Goal: Transaction & Acquisition: Purchase product/service

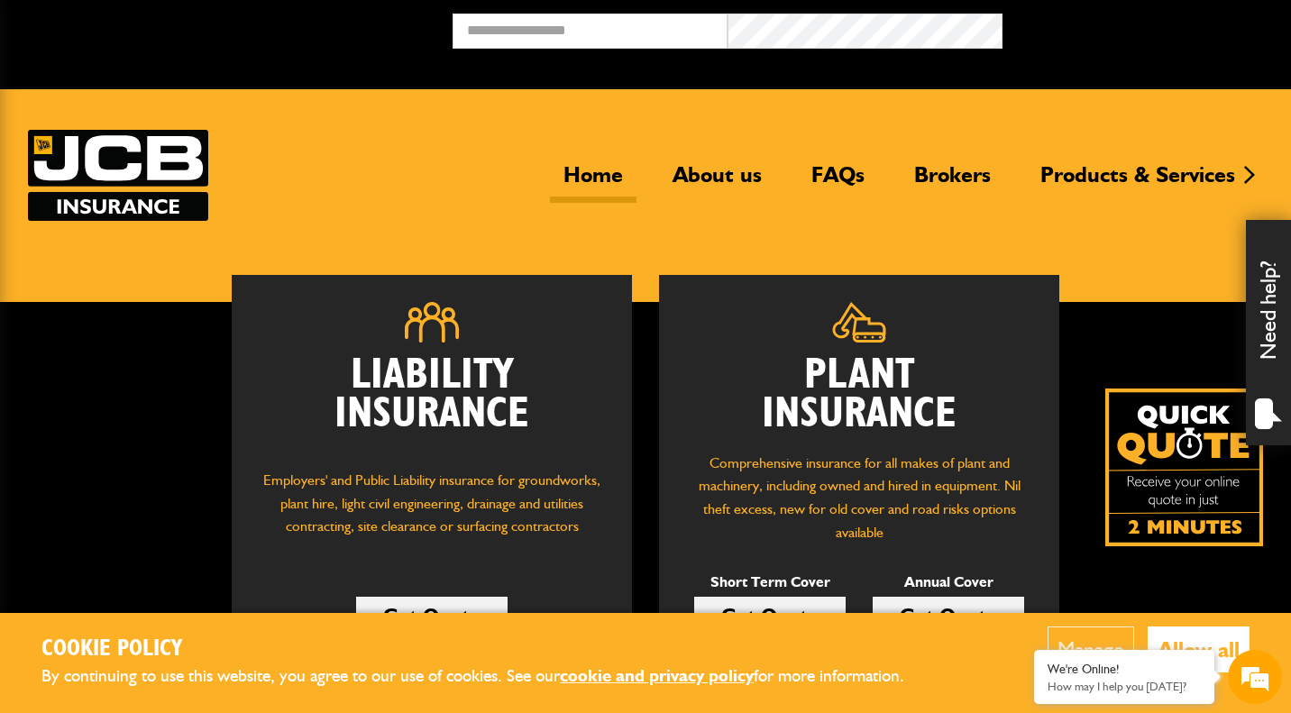
click at [1185, 644] on button "Allow all" at bounding box center [1199, 650] width 102 height 46
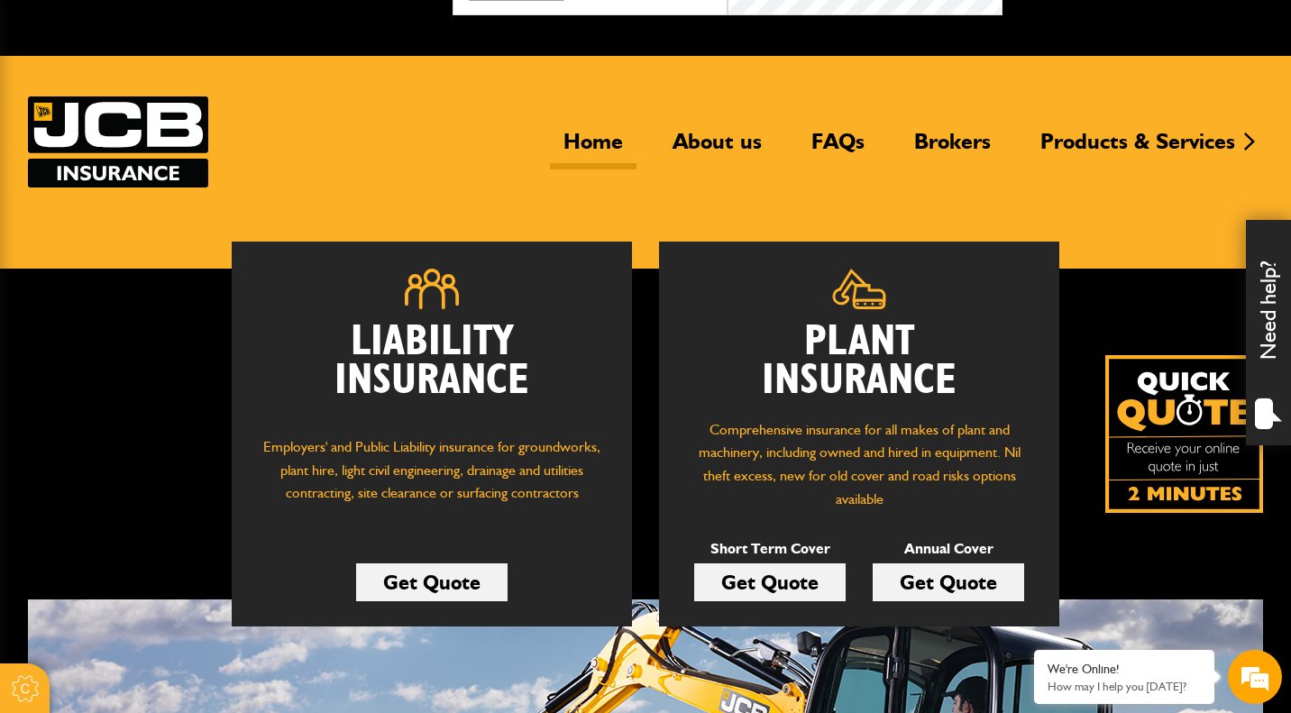
scroll to position [40, 0]
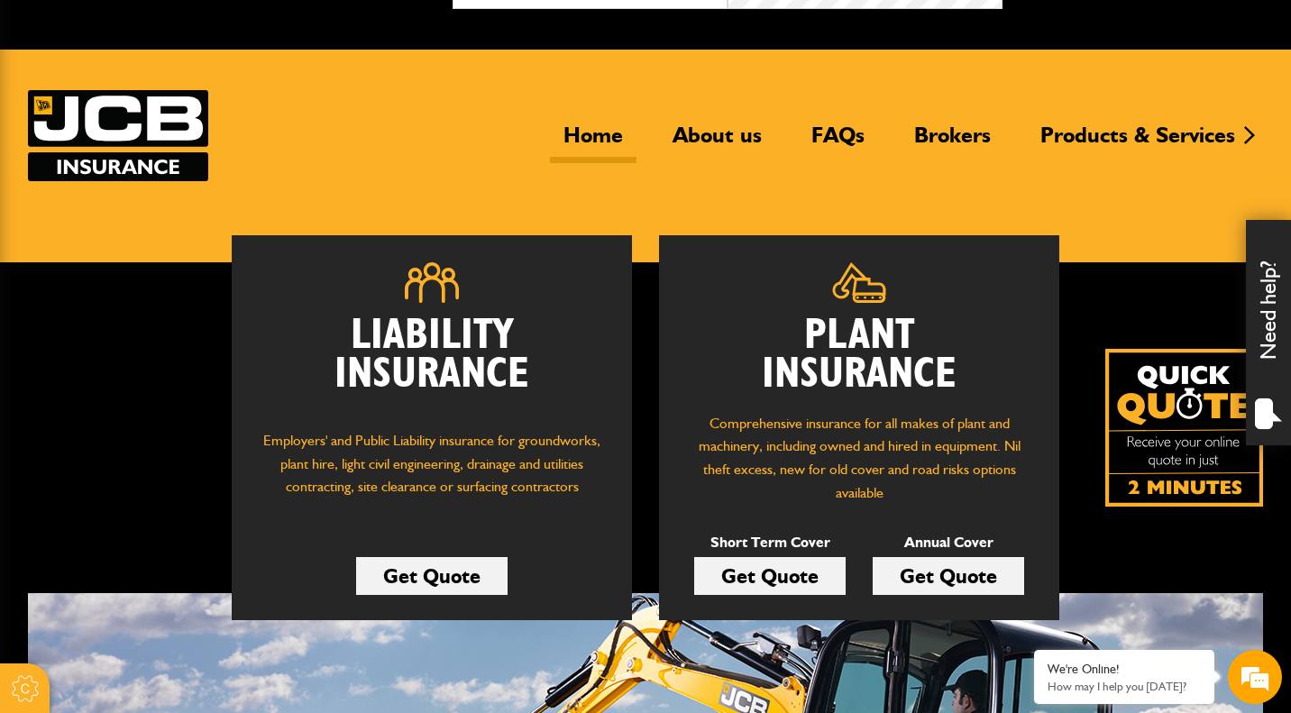
click at [808, 580] on link "Get Quote" at bounding box center [769, 576] width 151 height 38
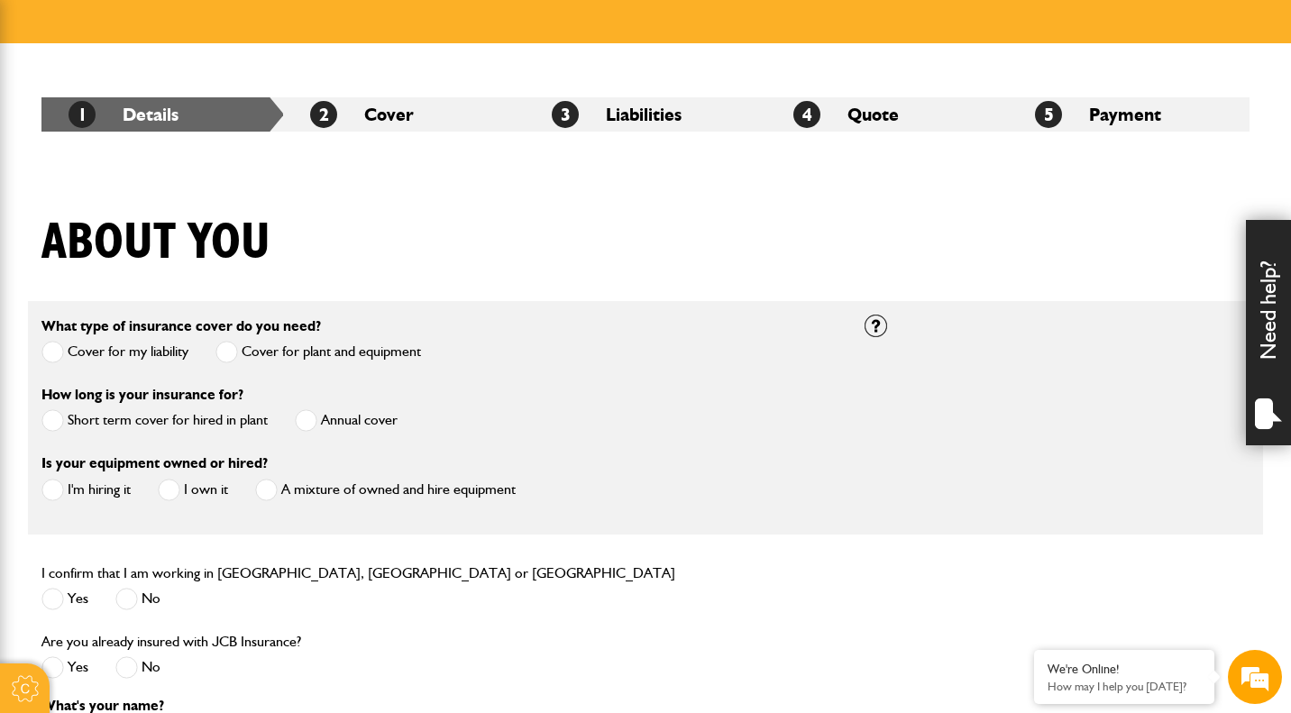
click at [312, 427] on span at bounding box center [306, 420] width 23 height 23
click at [172, 491] on span at bounding box center [169, 490] width 23 height 23
click at [50, 490] on span at bounding box center [52, 490] width 23 height 23
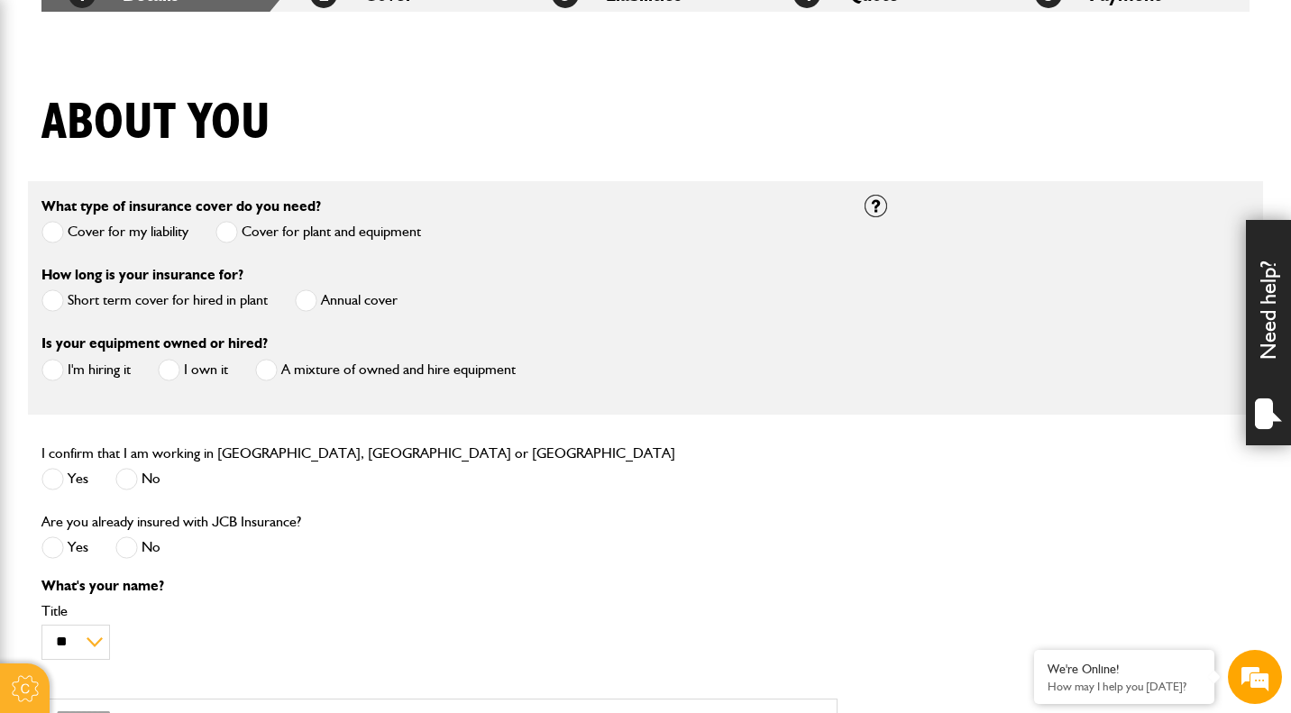
scroll to position [381, 0]
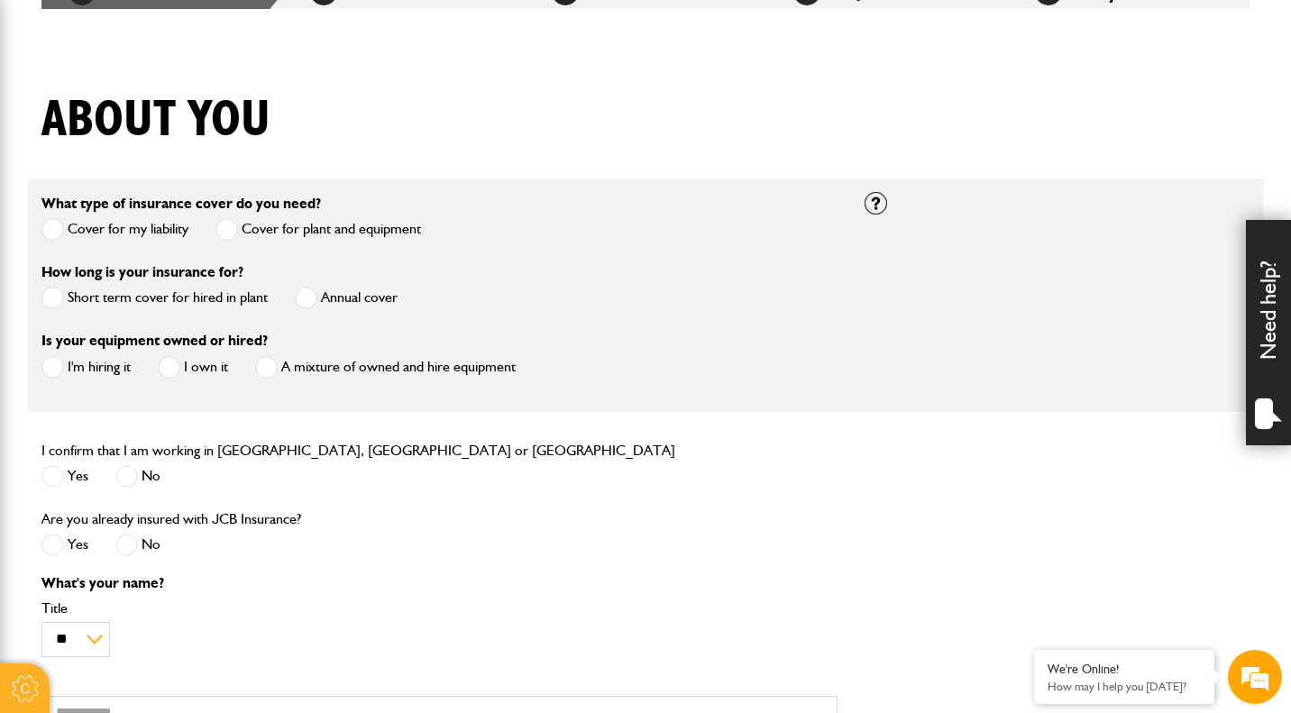
click at [49, 478] on span at bounding box center [52, 476] width 23 height 23
click at [130, 547] on span at bounding box center [126, 545] width 23 height 23
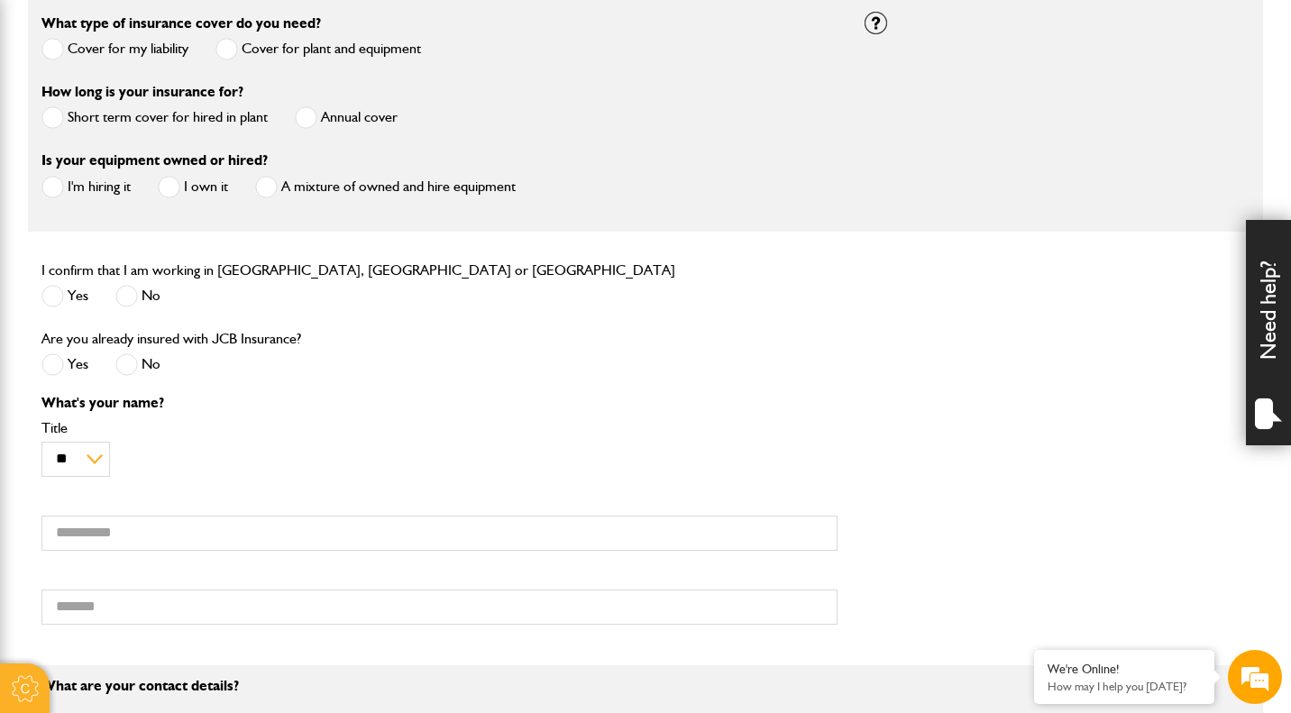
scroll to position [563, 0]
click at [109, 539] on input "First name" at bounding box center [439, 532] width 796 height 35
type input "****"
type input "******"
type input "**********"
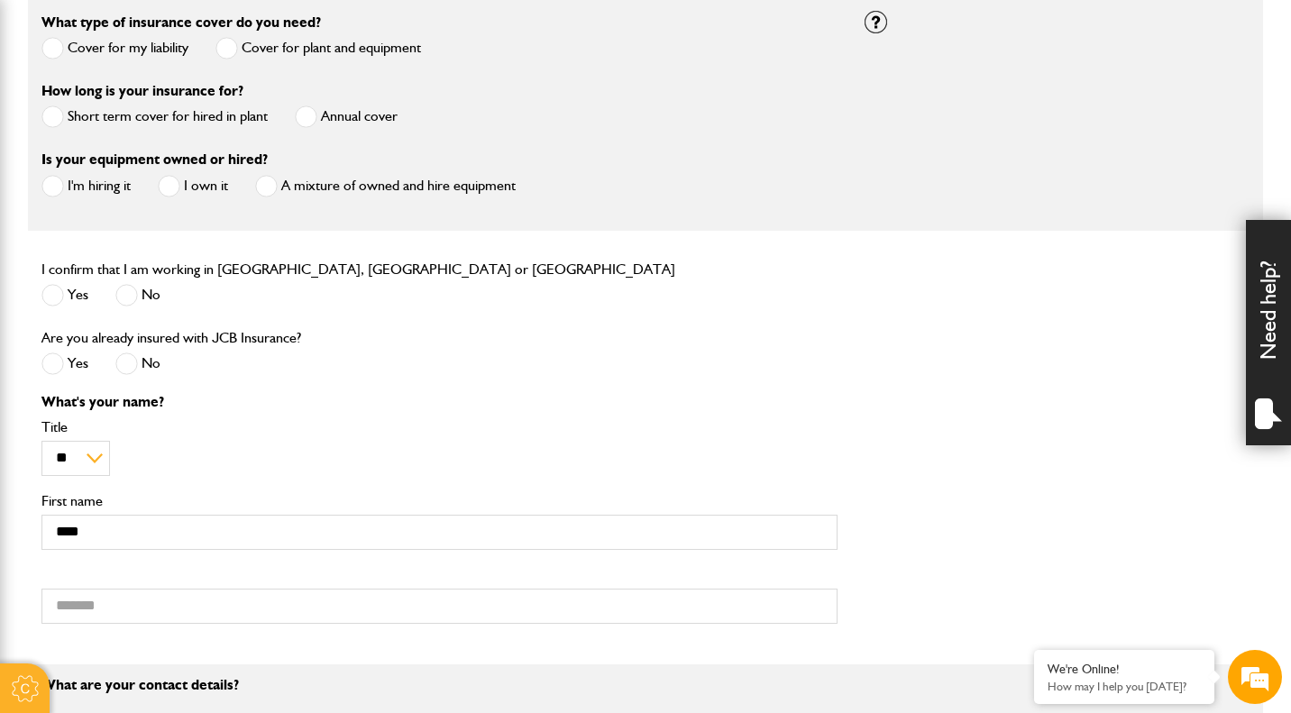
type input "**********"
type input "*******"
click at [334, 458] on div "** *** **** ** ** ** Title" at bounding box center [439, 448] width 796 height 56
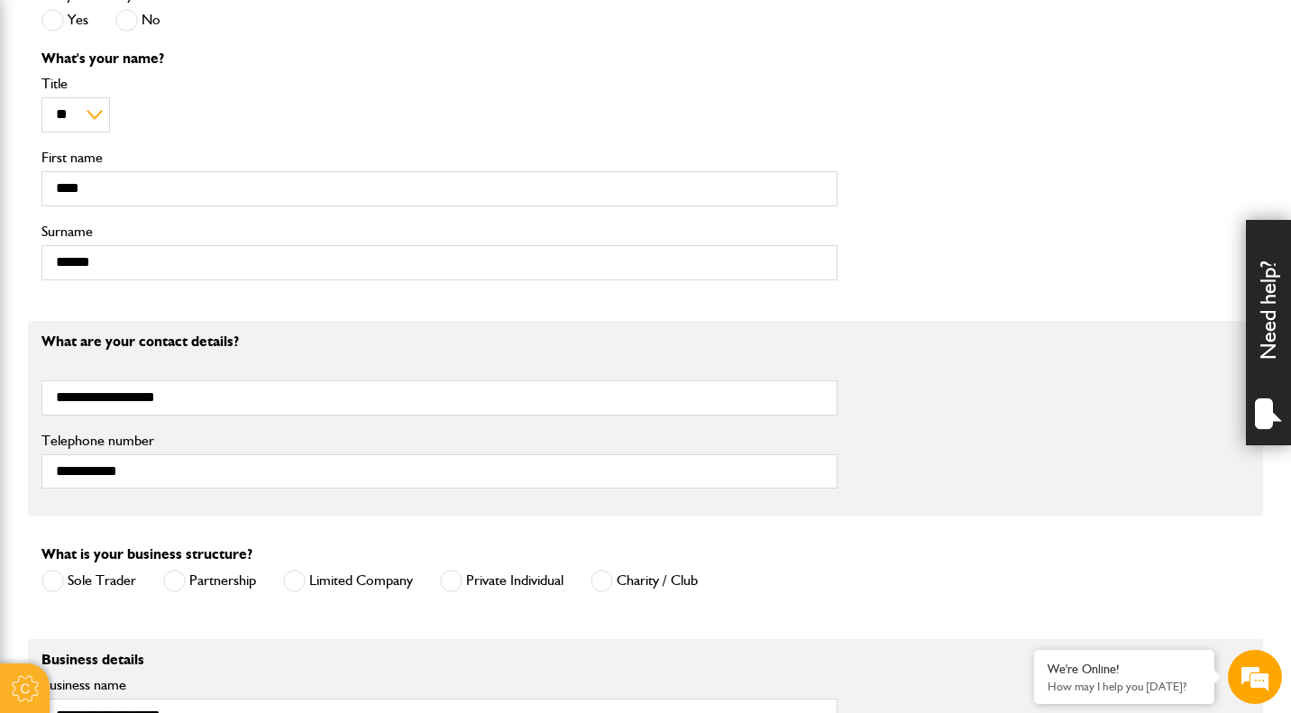
scroll to position [1048, 0]
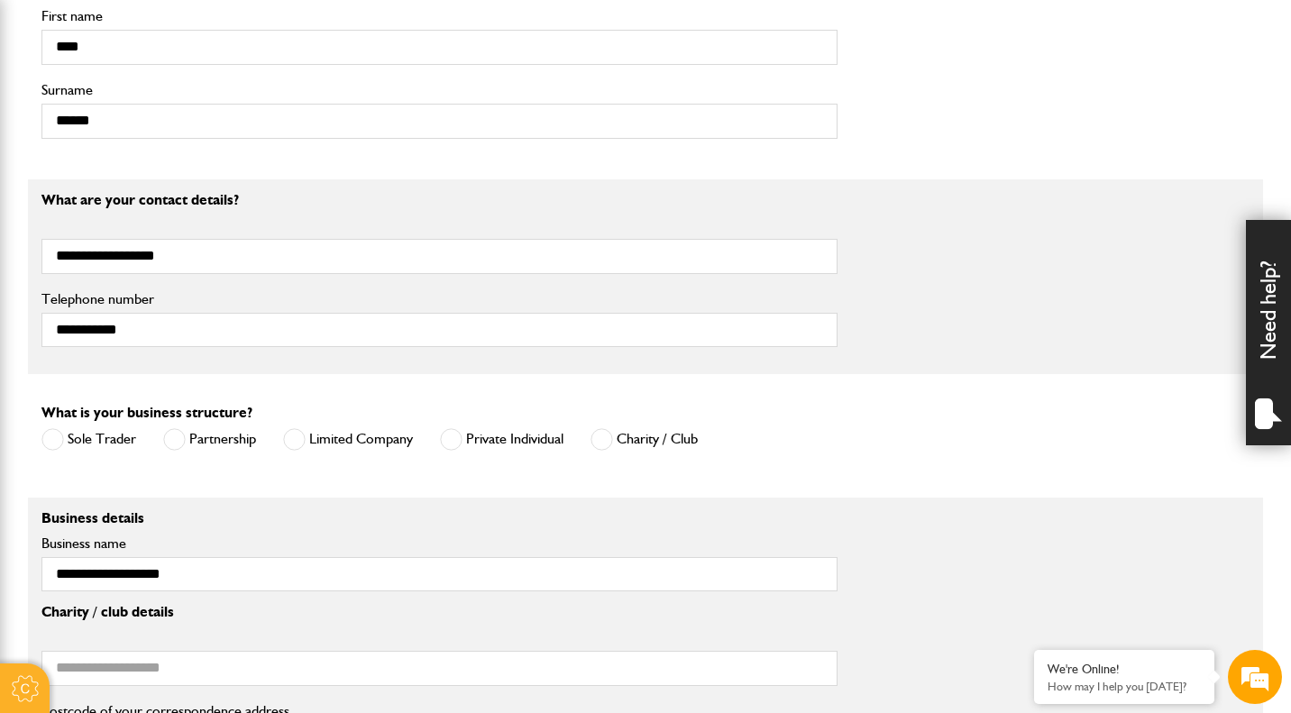
click at [298, 444] on span at bounding box center [294, 439] width 23 height 23
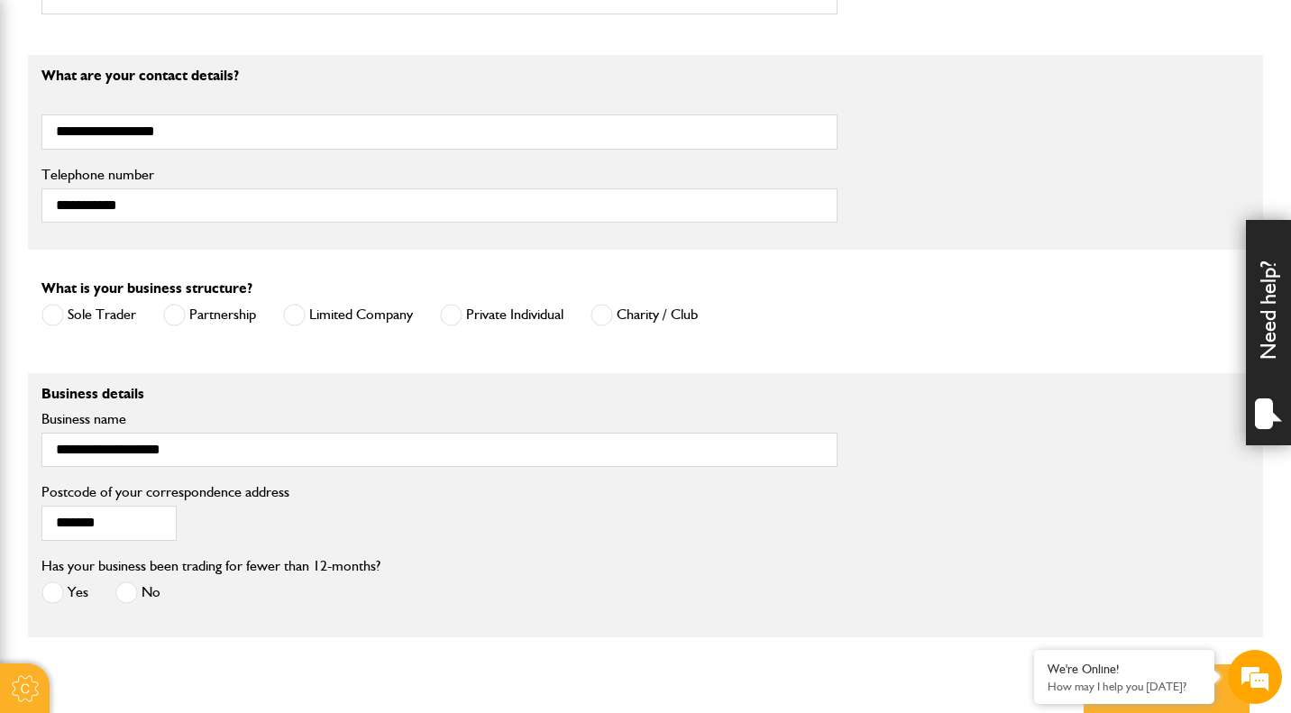
scroll to position [1262, 0]
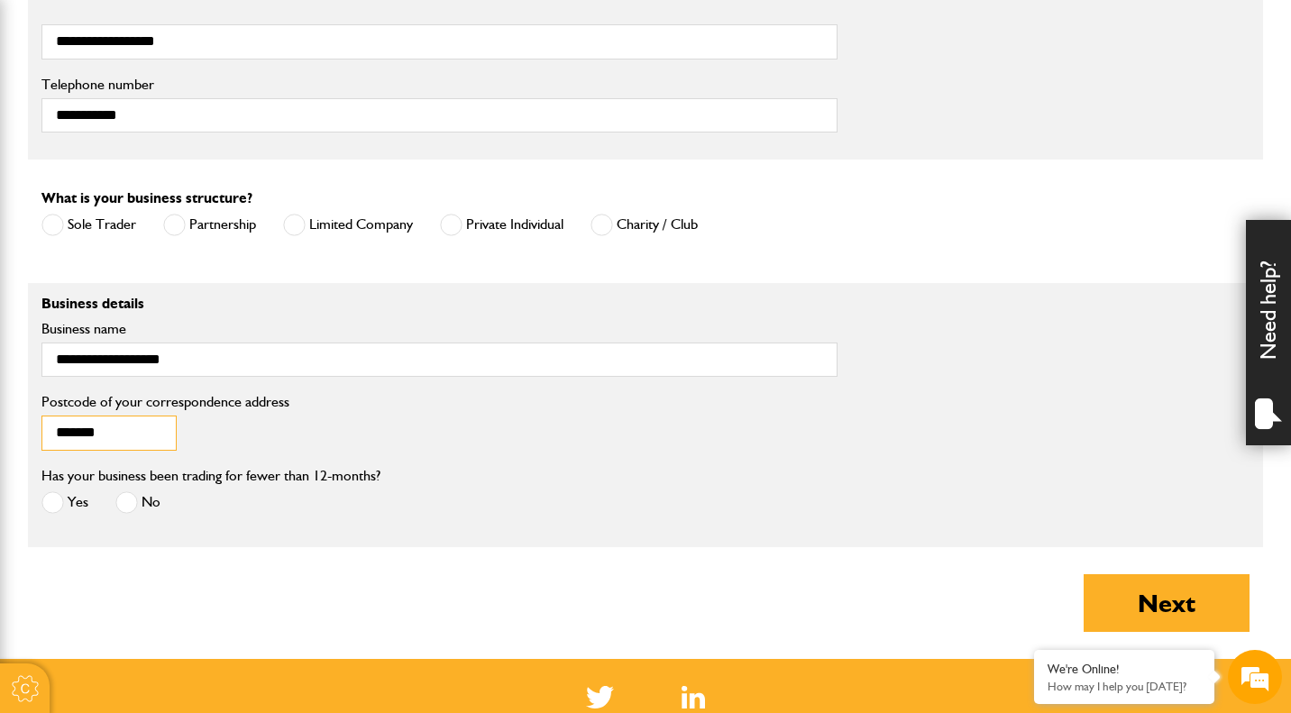
click at [142, 441] on input "*******" at bounding box center [108, 433] width 135 height 35
click at [125, 505] on span at bounding box center [126, 502] width 23 height 23
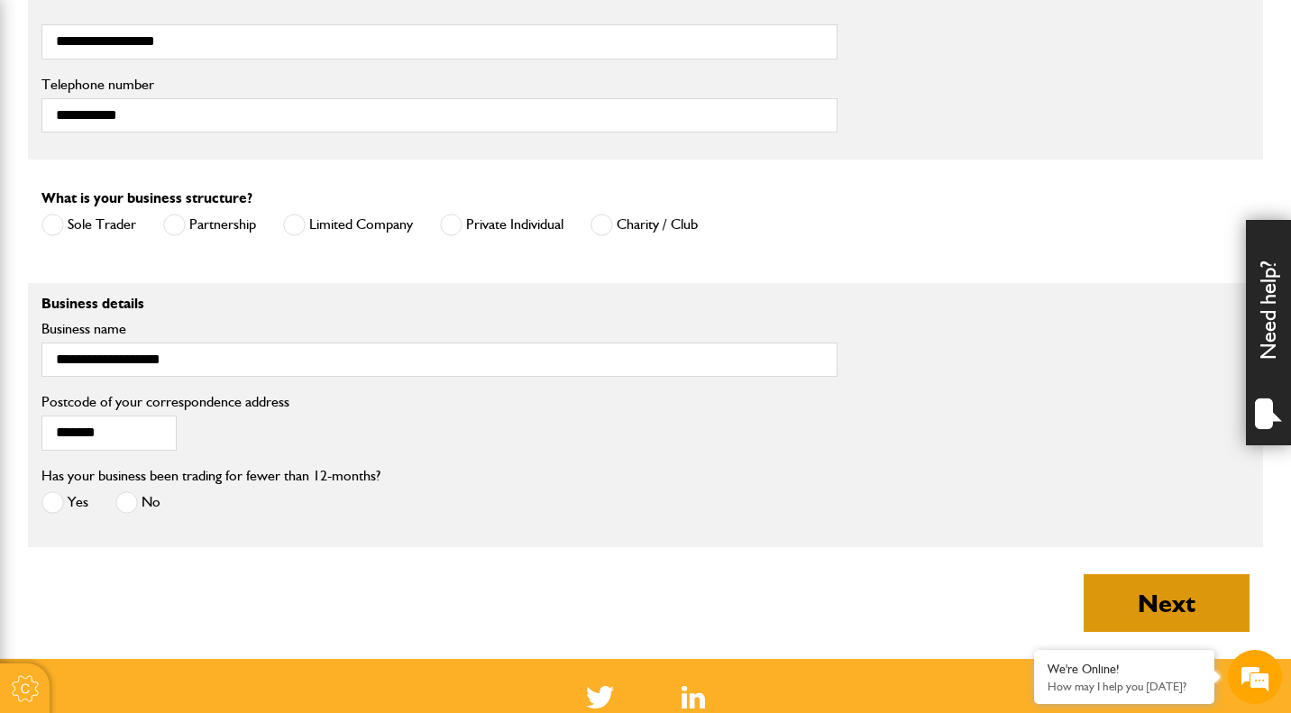
click at [1123, 599] on button "Next" at bounding box center [1167, 603] width 166 height 58
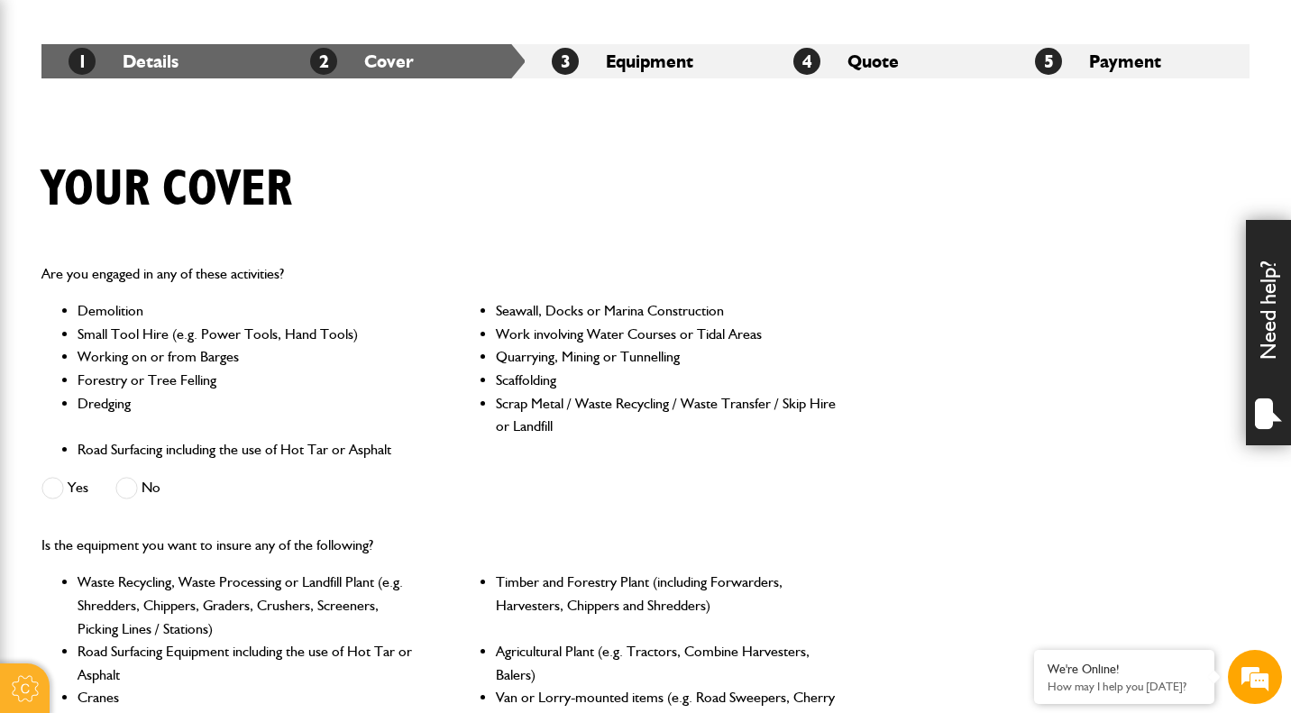
scroll to position [324, 0]
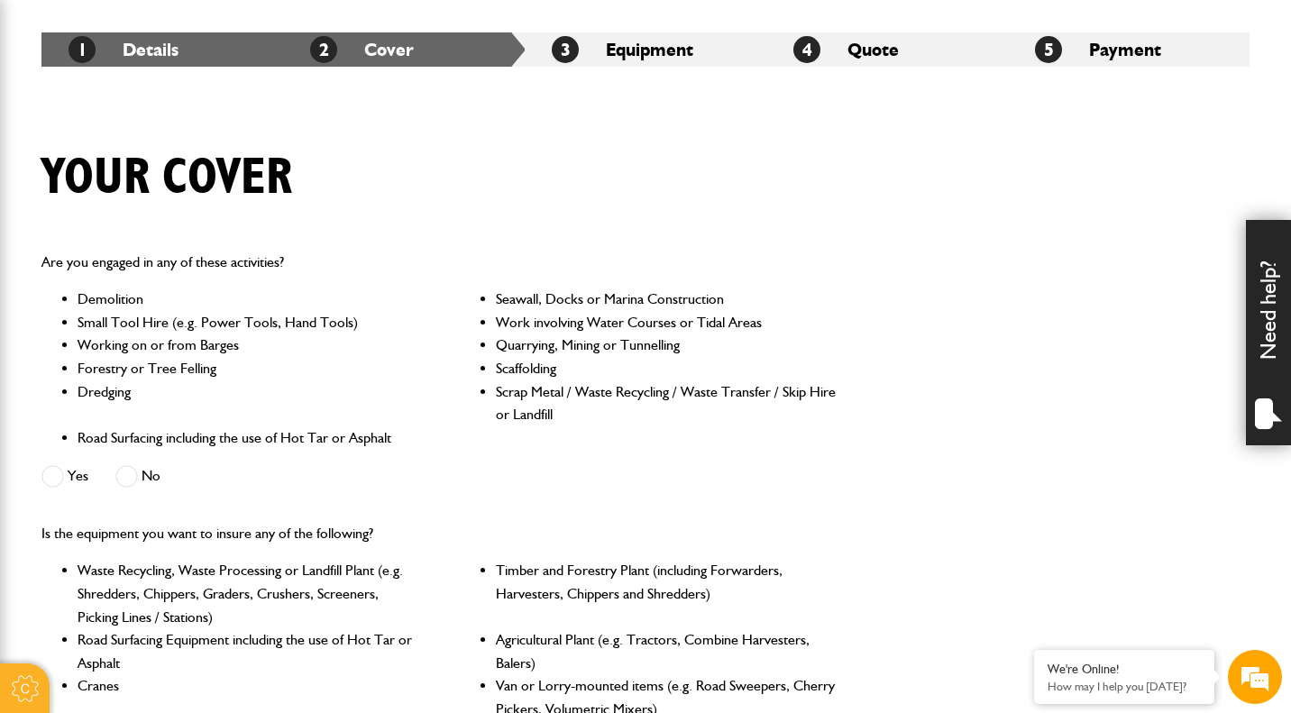
click at [131, 480] on span at bounding box center [126, 476] width 23 height 23
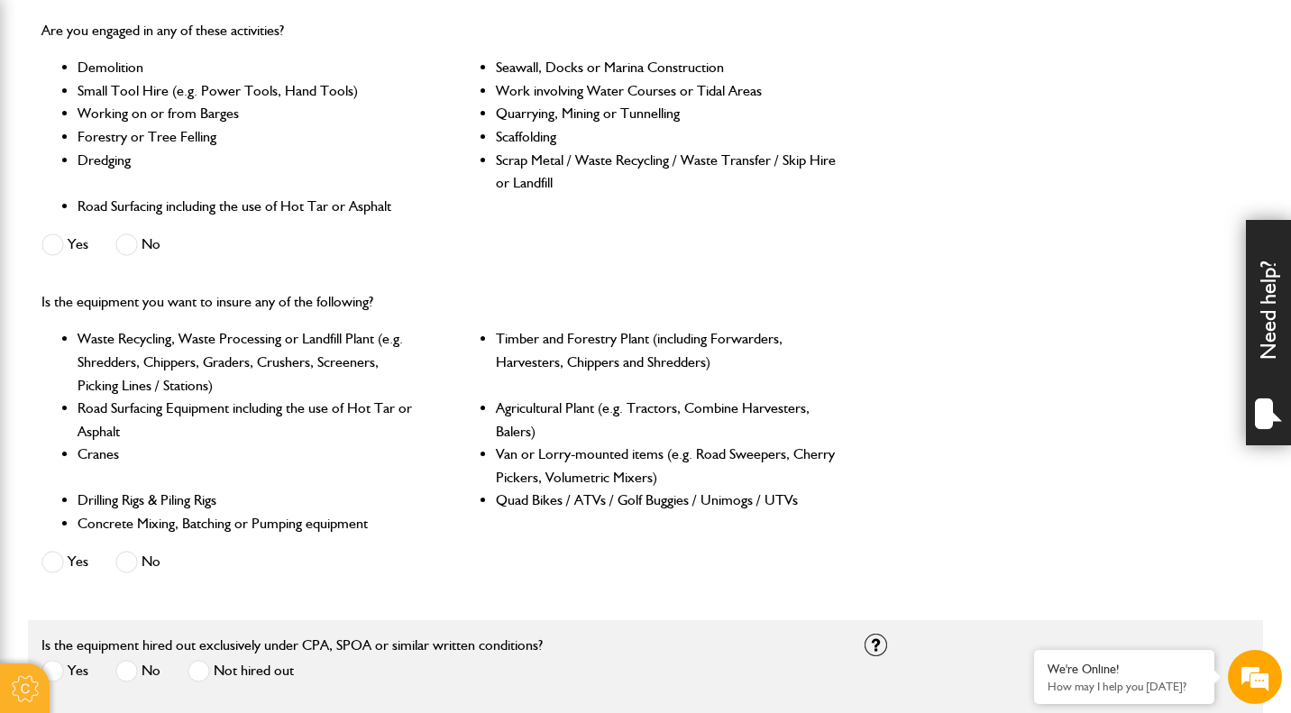
scroll to position [559, 0]
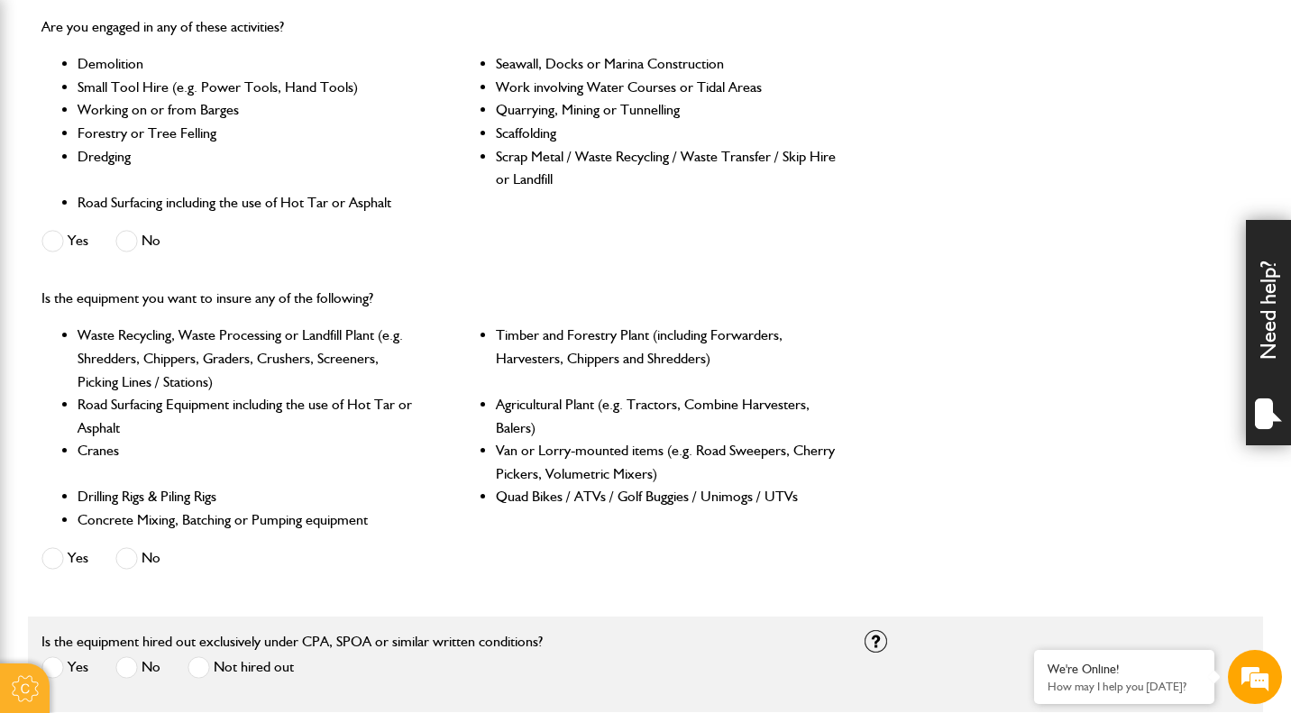
click at [127, 558] on span at bounding box center [126, 558] width 23 height 23
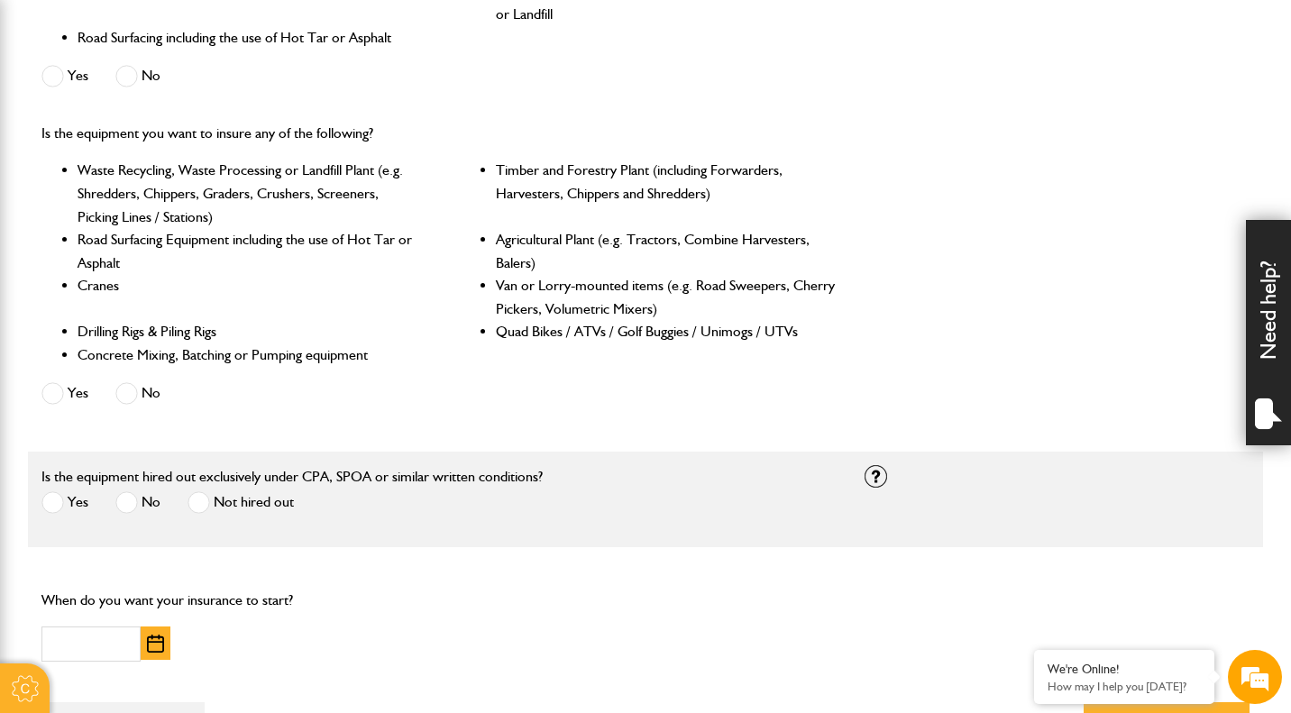
scroll to position [726, 0]
click at [203, 506] on span at bounding box center [199, 501] width 23 height 23
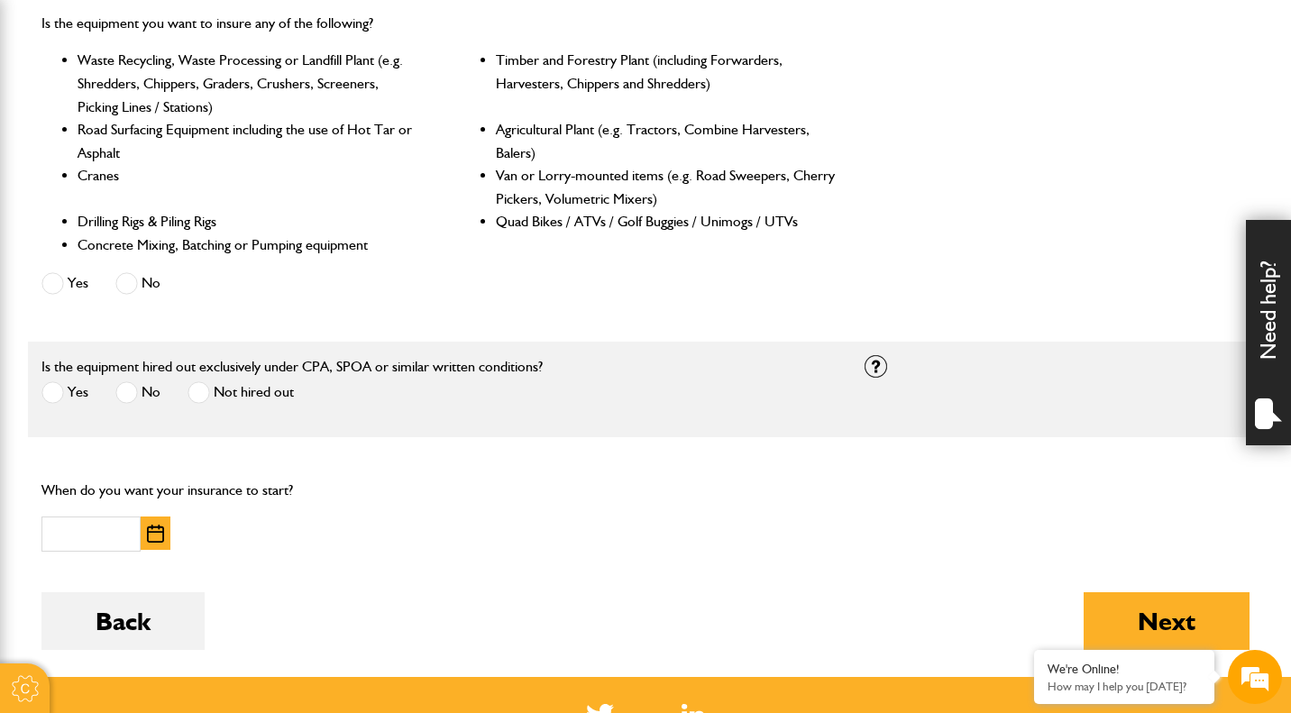
scroll to position [862, 0]
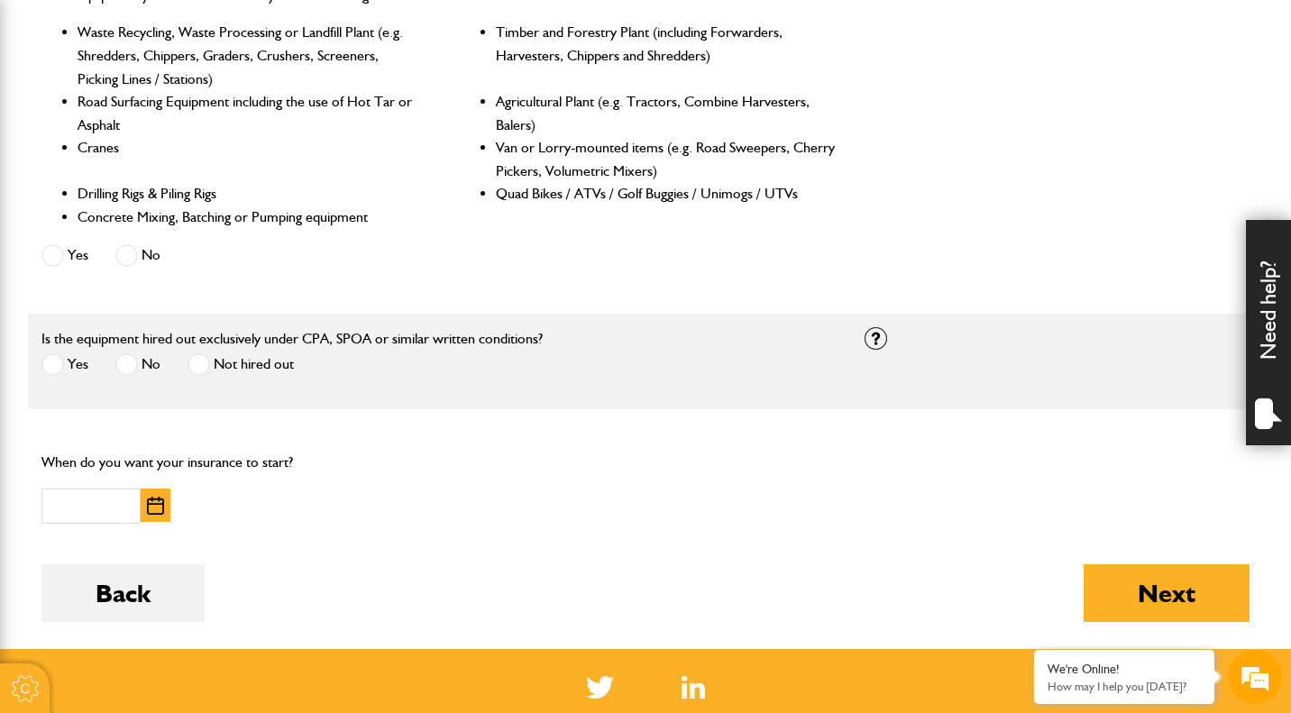
click at [153, 505] on img "button" at bounding box center [155, 506] width 17 height 18
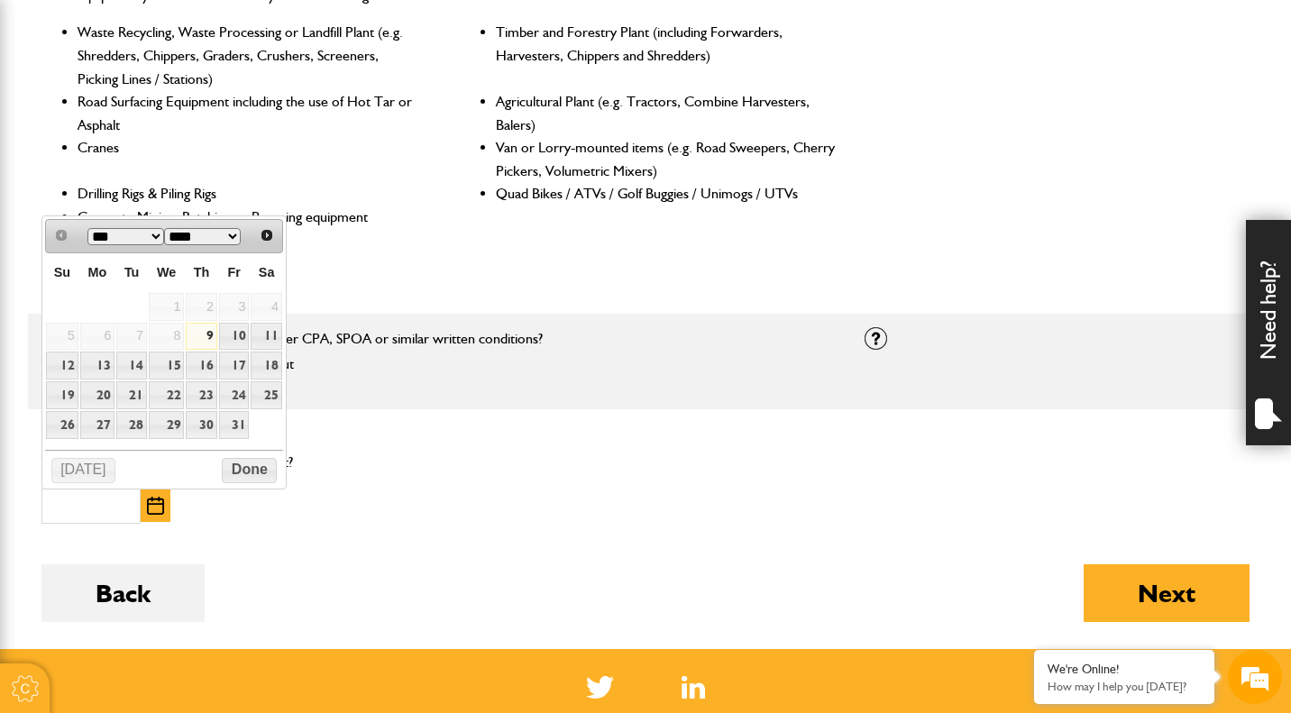
click at [206, 338] on link "9" at bounding box center [201, 337] width 31 height 28
type input "**********"
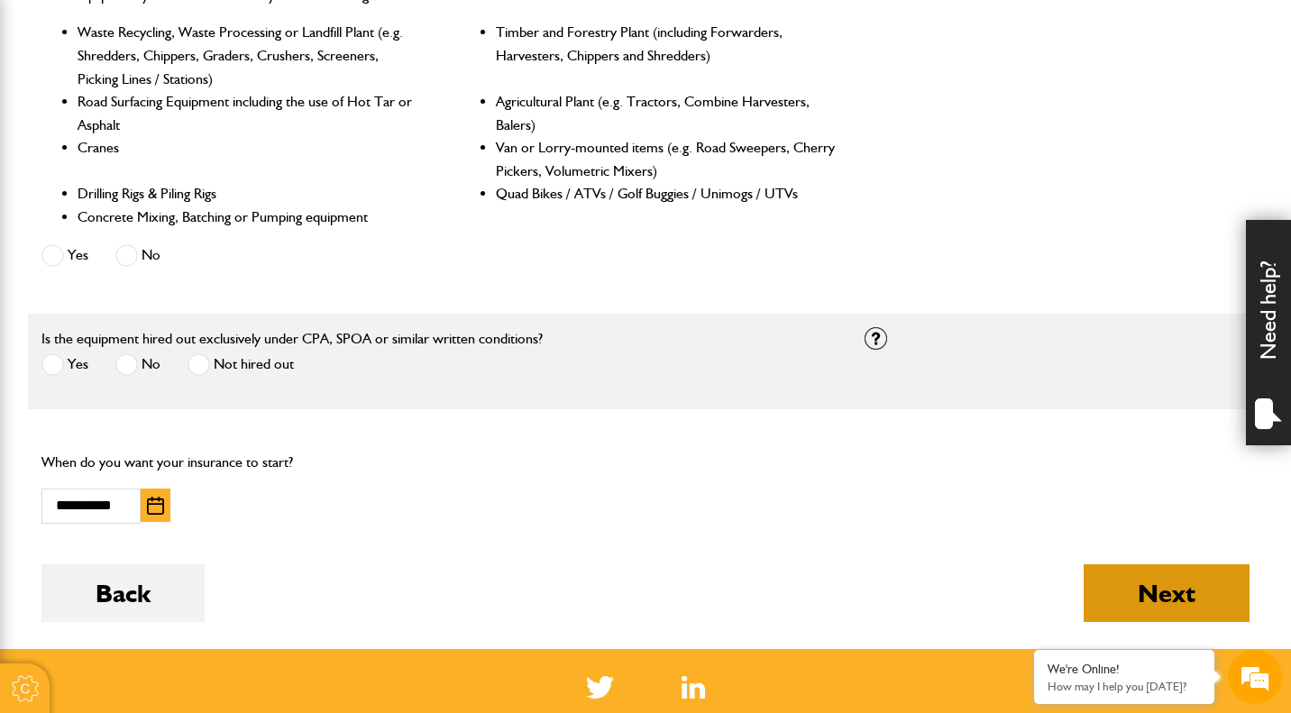
click at [1130, 598] on button "Next" at bounding box center [1167, 593] width 166 height 58
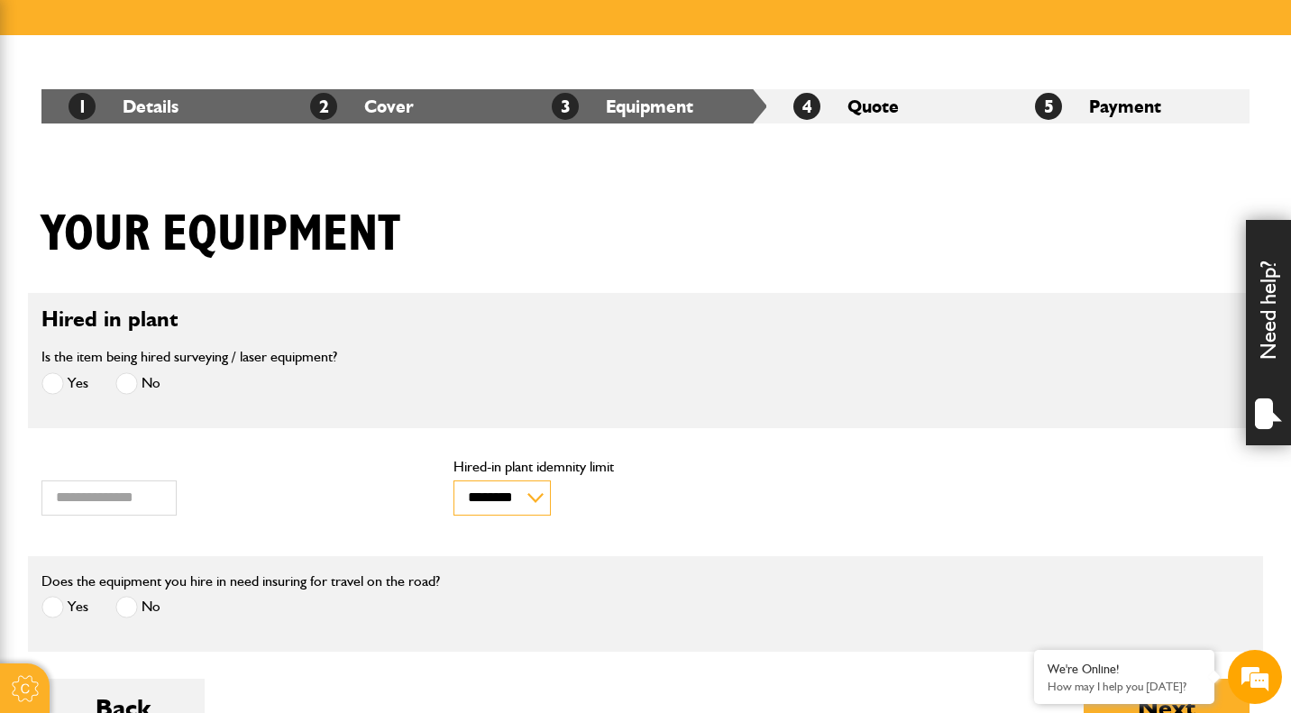
click at [523, 497] on select "******** ********" at bounding box center [501, 498] width 97 height 35
click at [453, 481] on select "******** ********" at bounding box center [501, 498] width 97 height 35
click at [371, 499] on div "*** Annual hiring charges" at bounding box center [233, 488] width 385 height 56
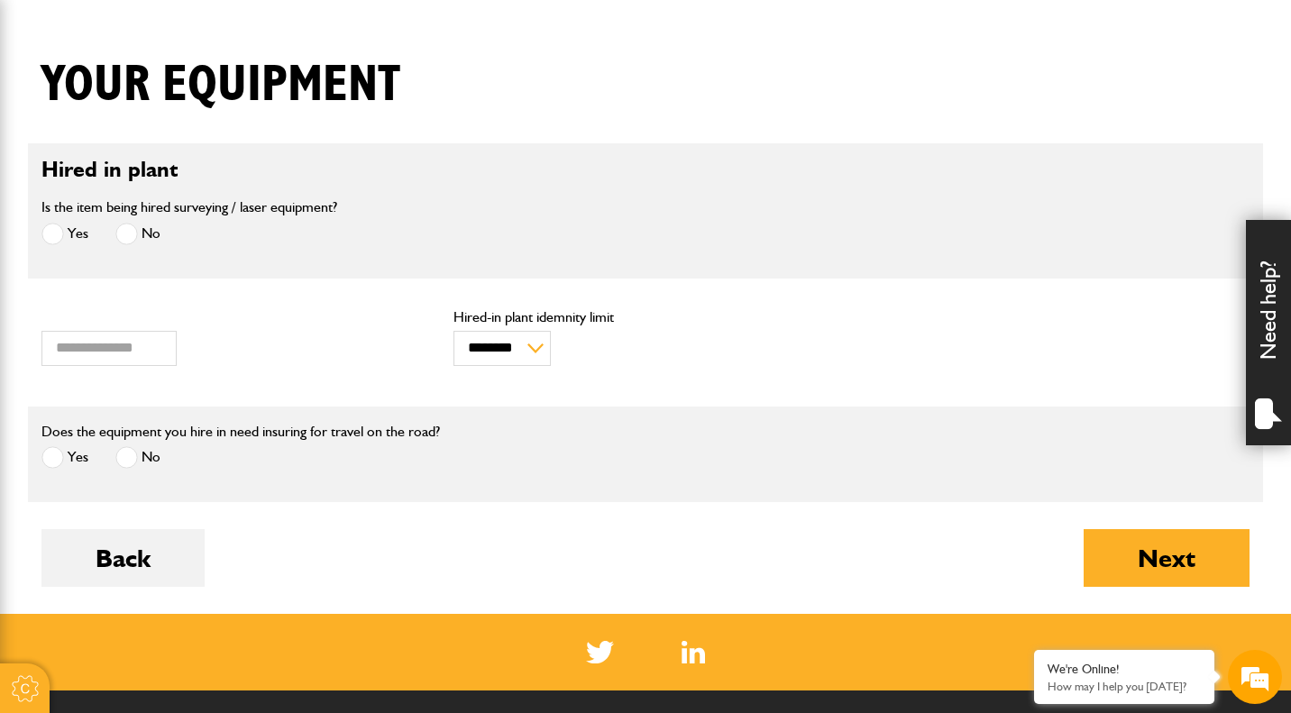
scroll to position [425, 0]
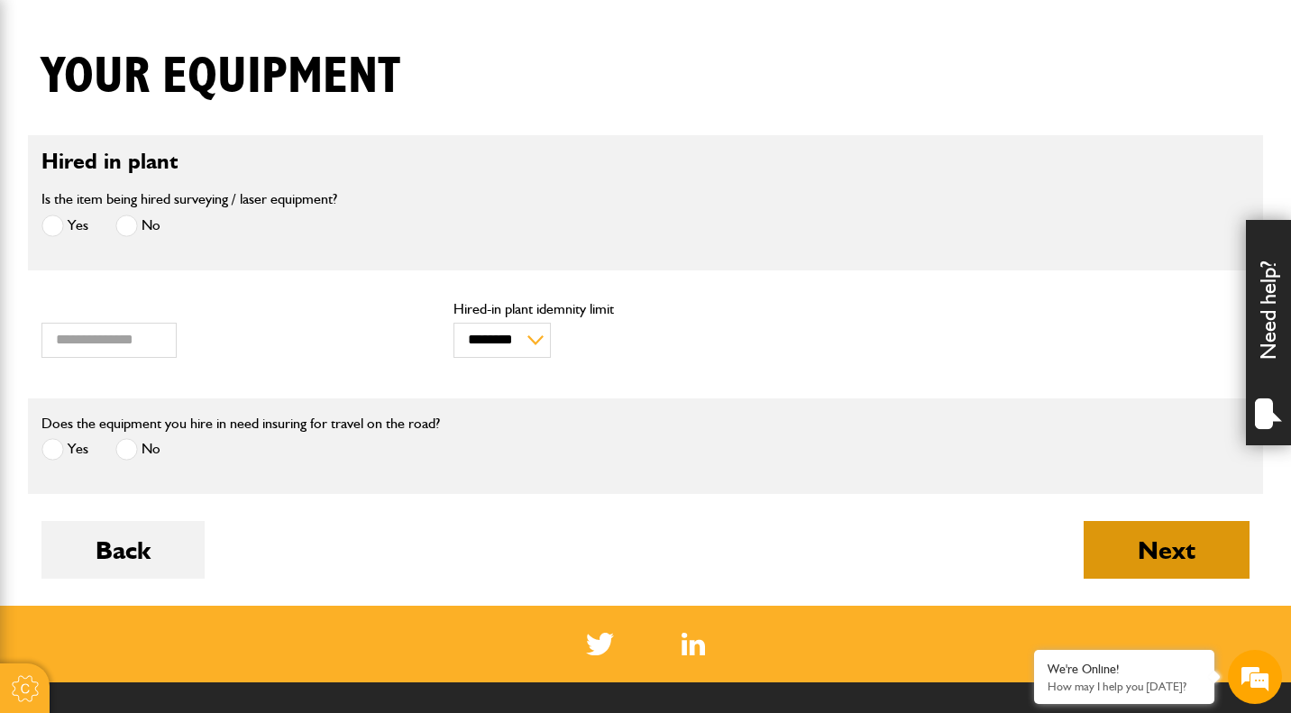
click at [1127, 551] on button "Next" at bounding box center [1167, 550] width 166 height 58
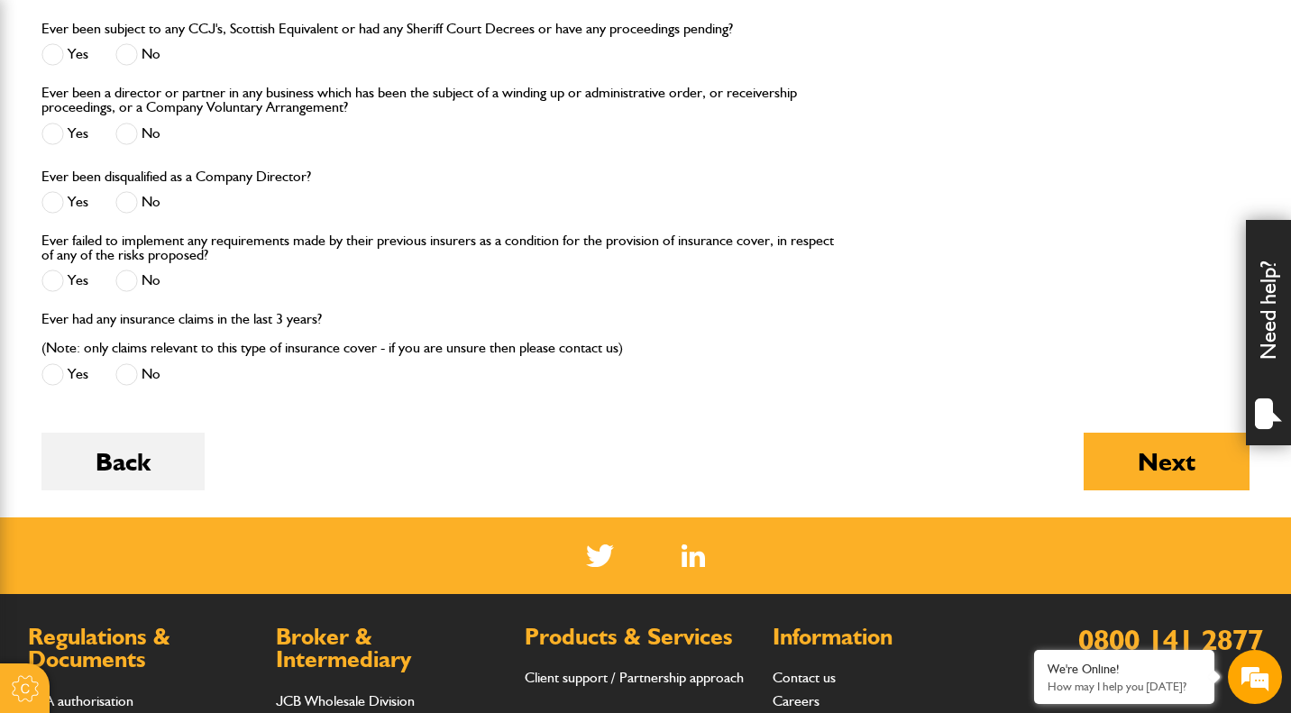
scroll to position [2165, 0]
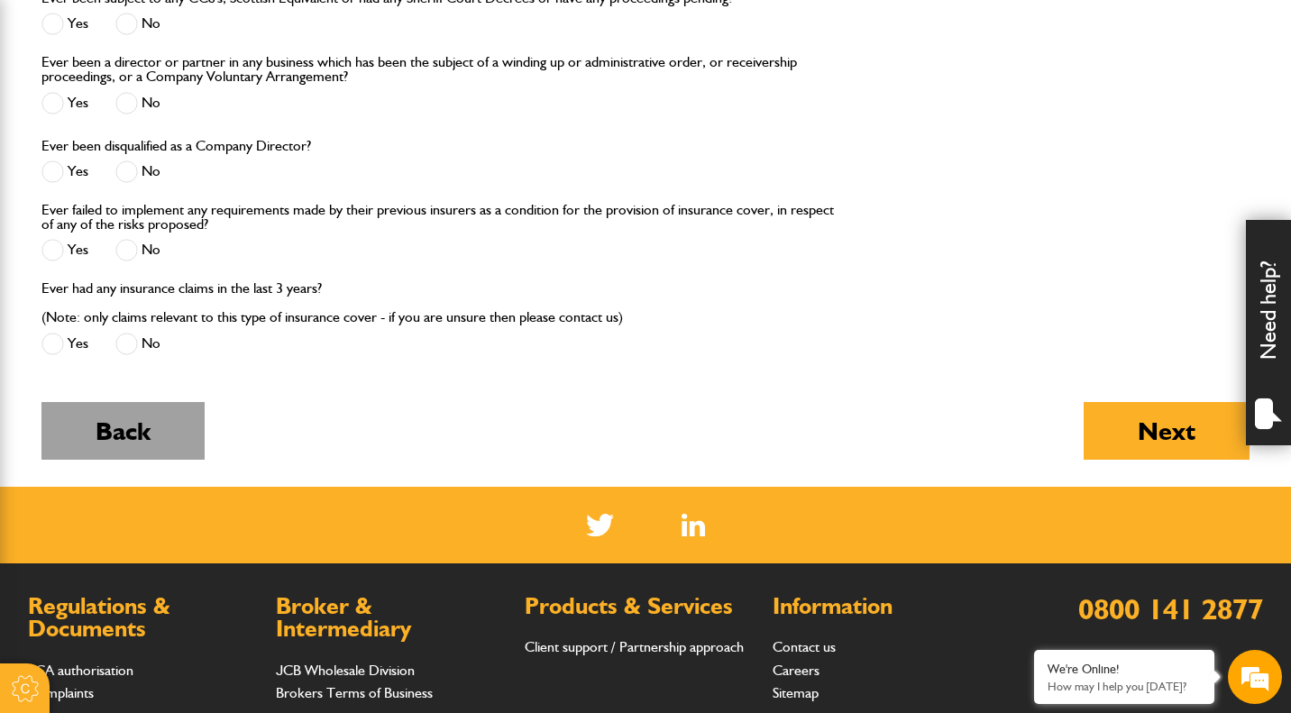
click at [149, 437] on button "Back" at bounding box center [122, 431] width 163 height 58
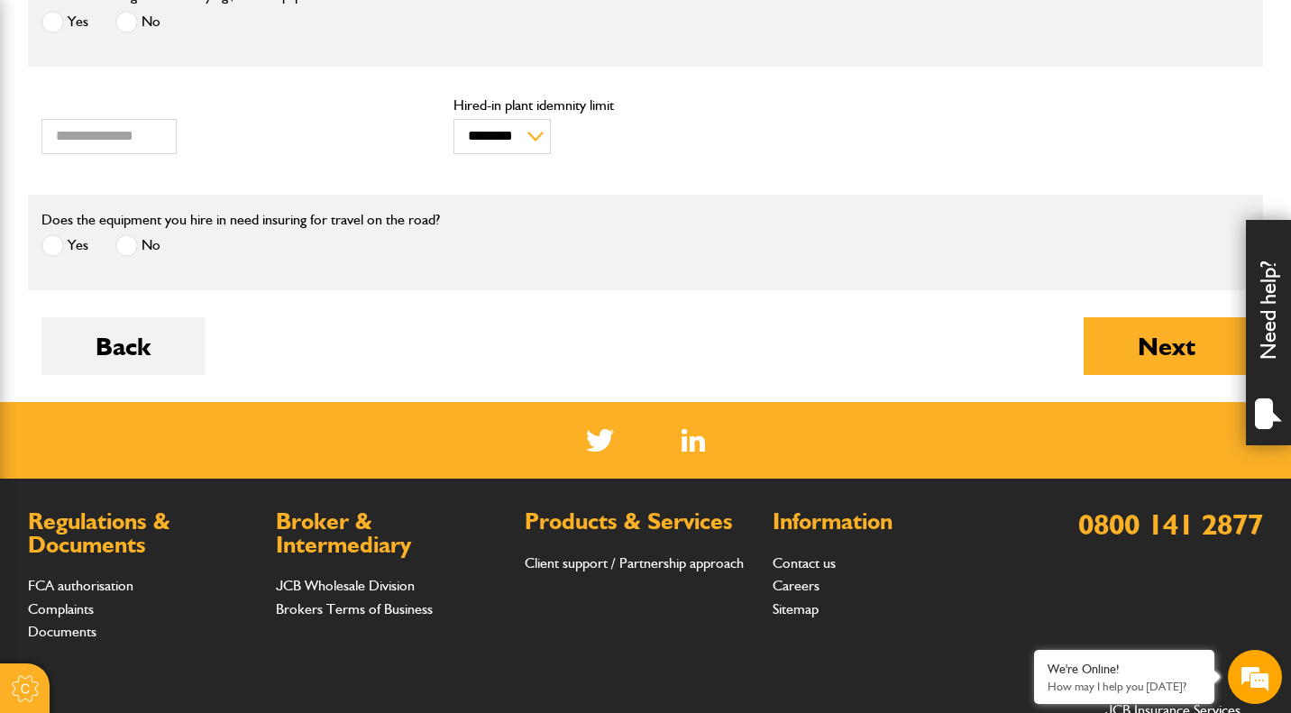
scroll to position [832, 0]
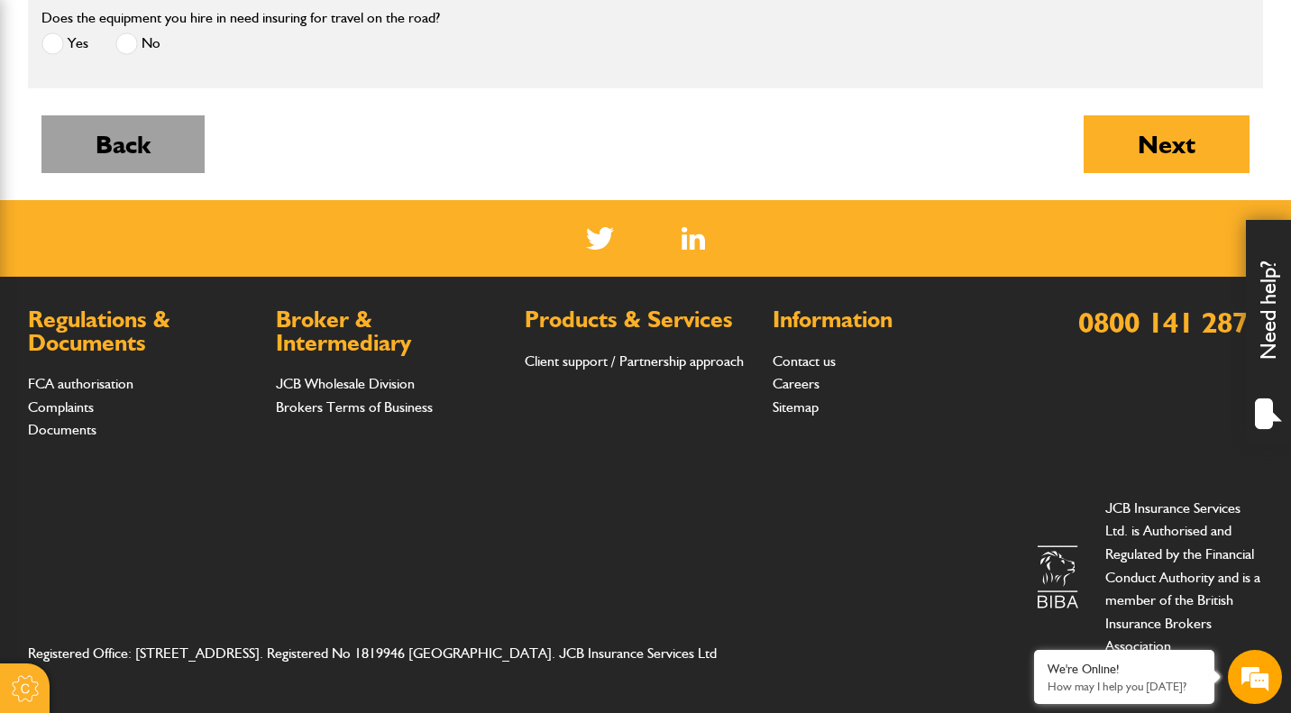
click at [127, 145] on button "Back" at bounding box center [122, 144] width 163 height 58
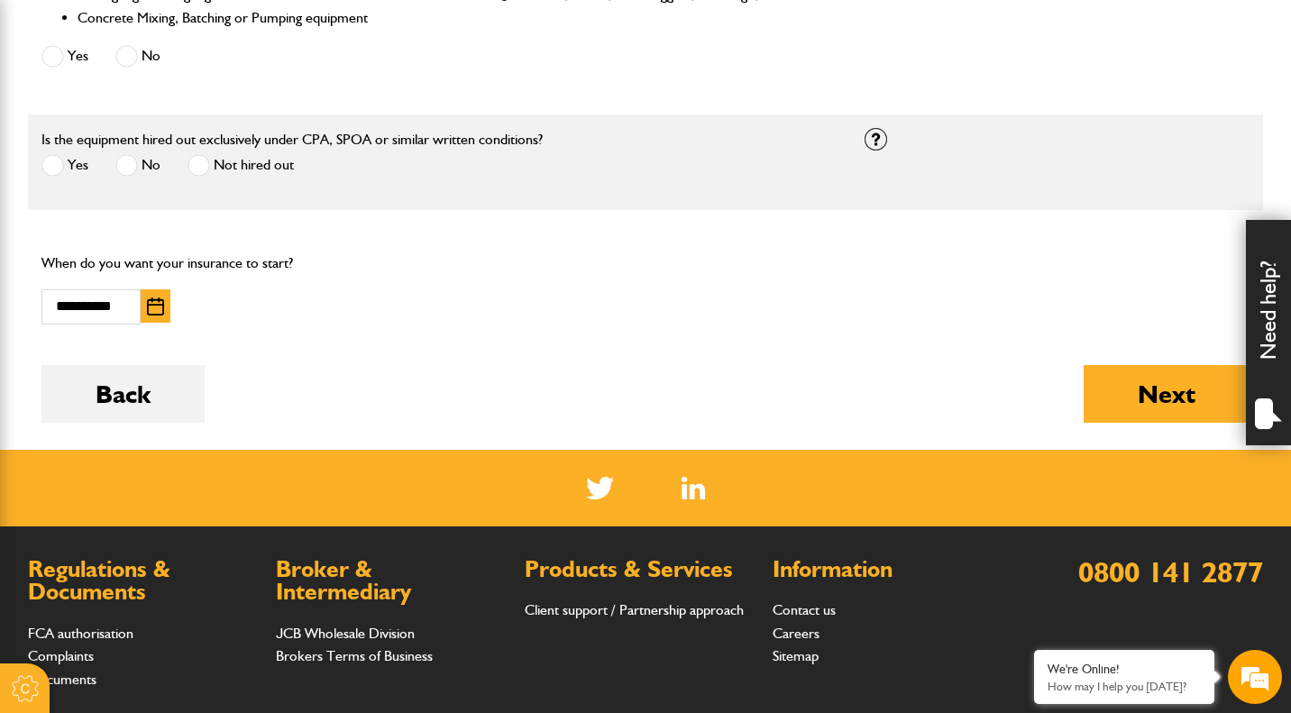
scroll to position [1314, 0]
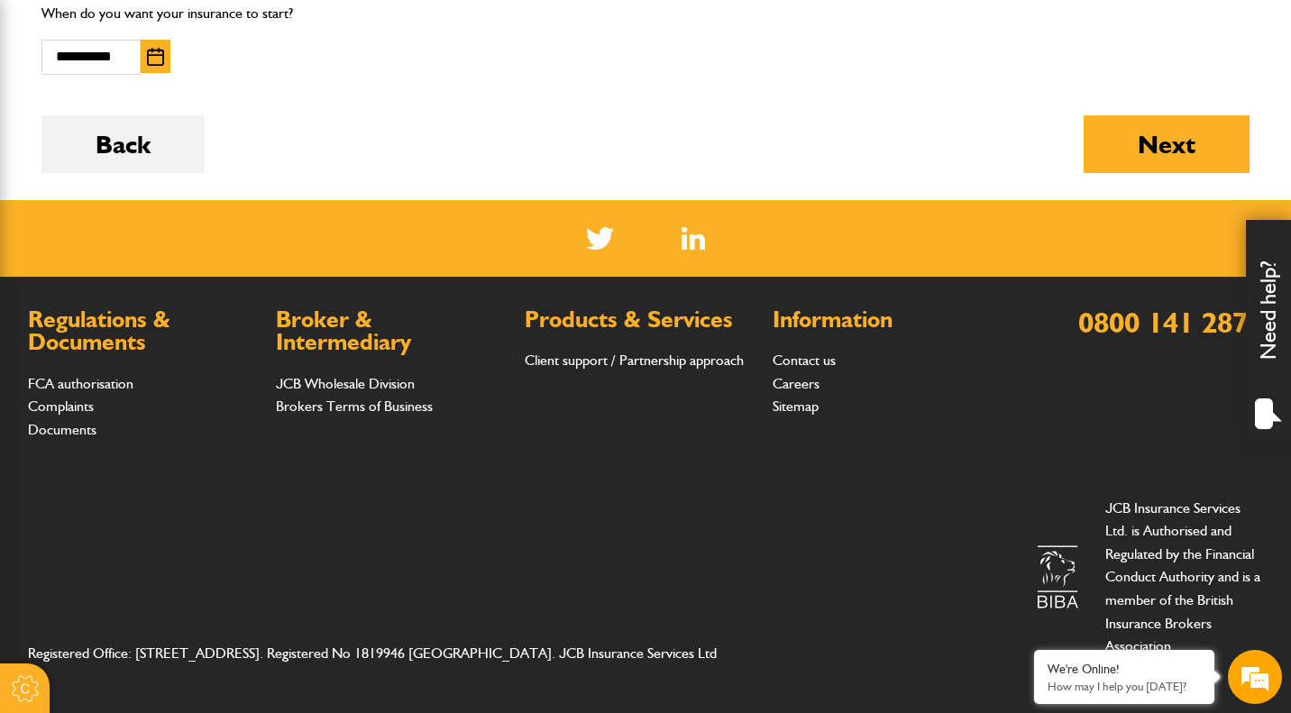
click at [127, 145] on button "Back" at bounding box center [122, 144] width 163 height 58
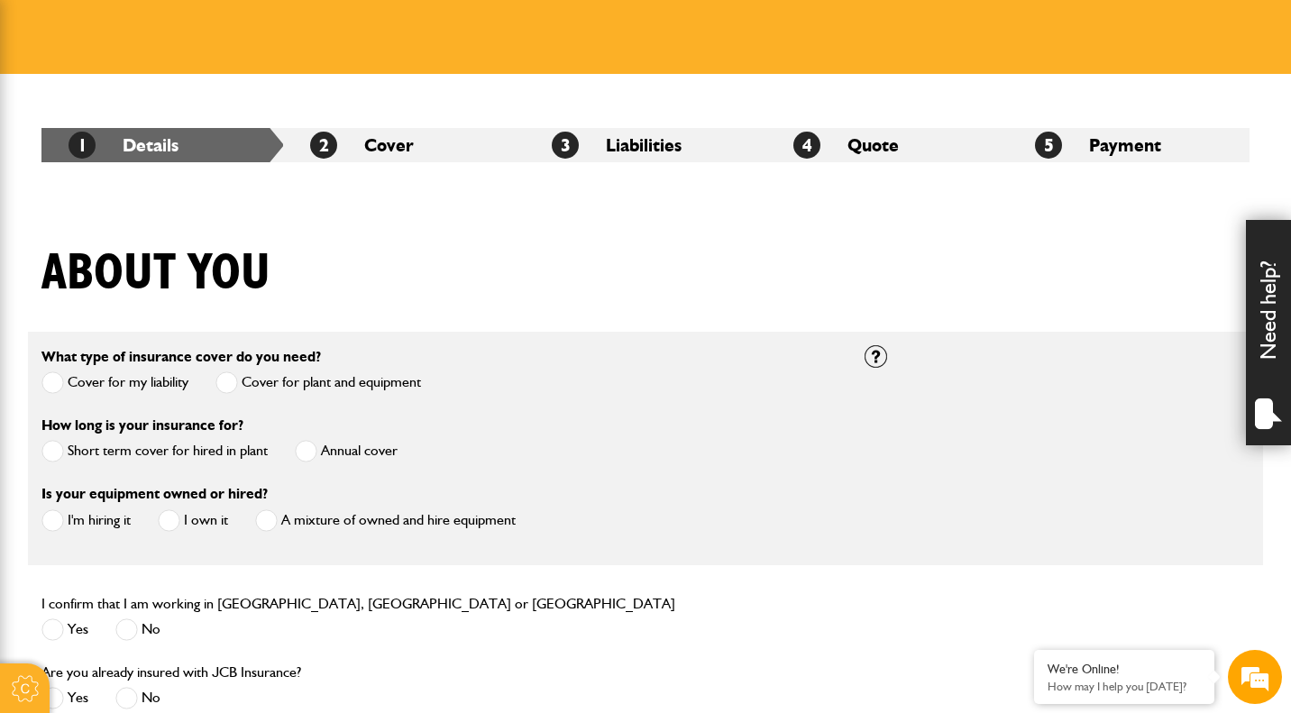
click at [58, 452] on span at bounding box center [52, 451] width 23 height 23
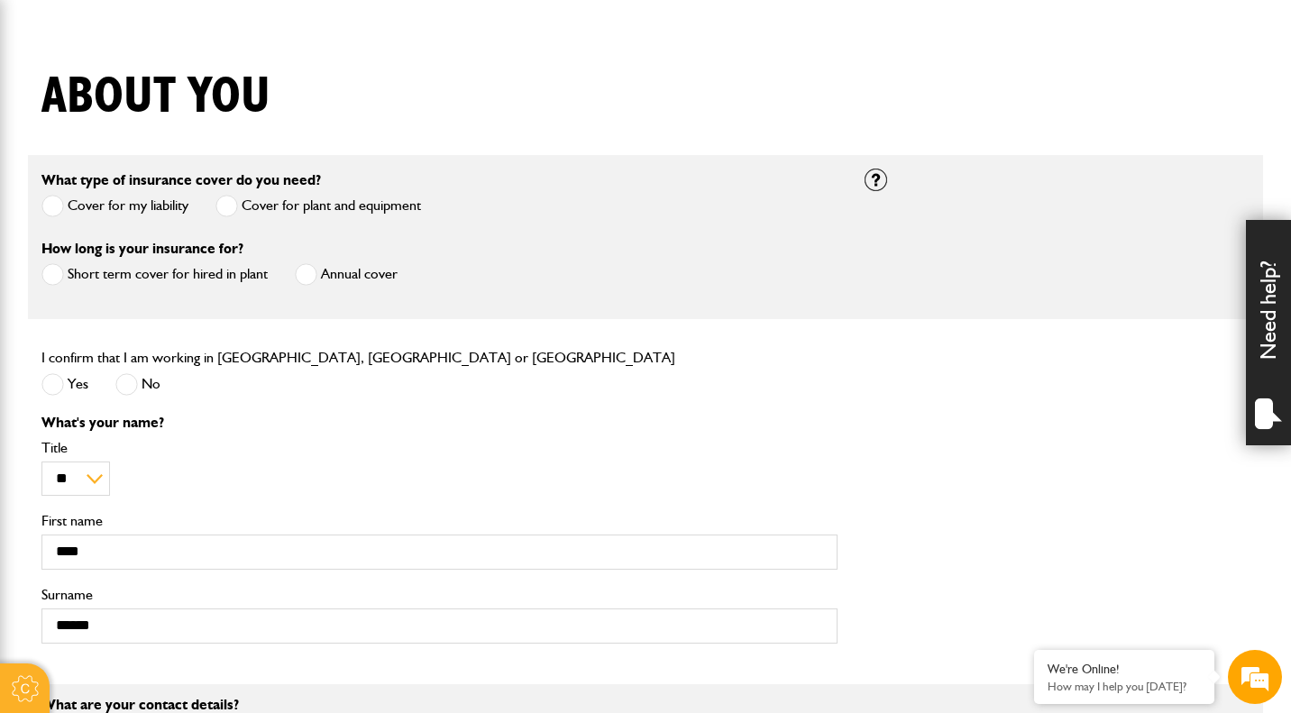
scroll to position [426, 0]
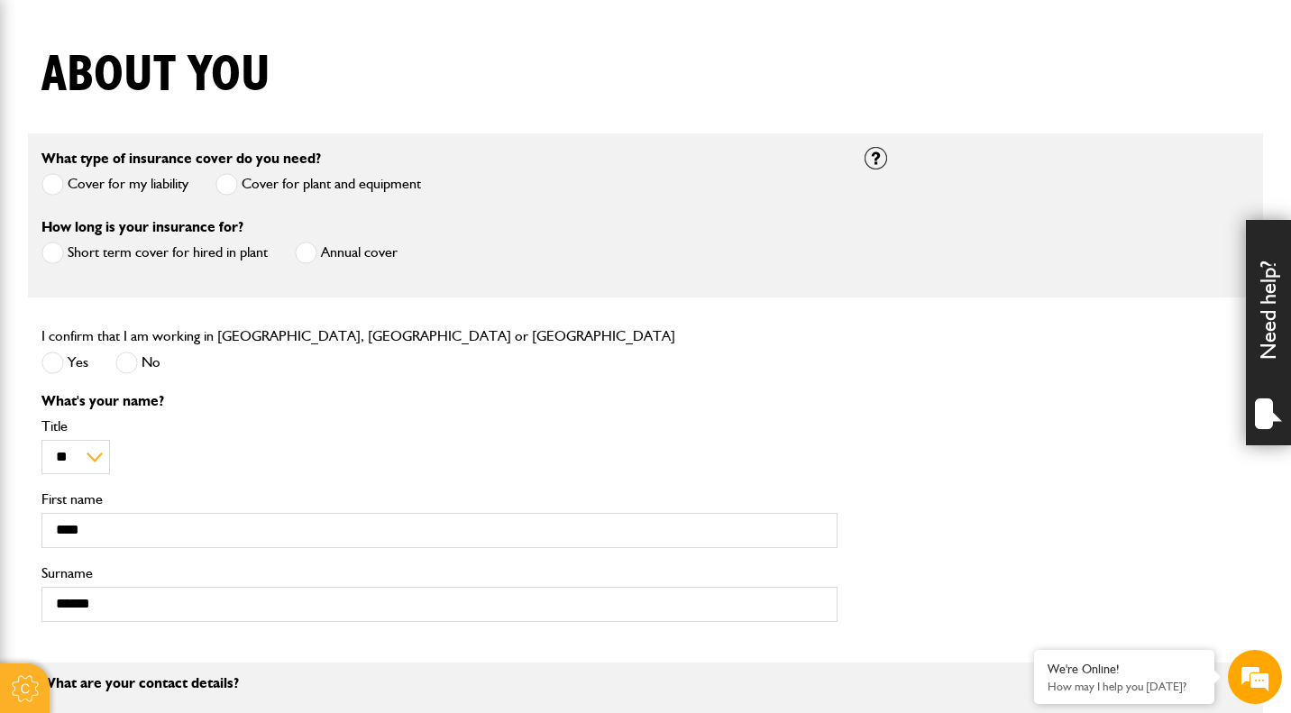
click at [306, 256] on span at bounding box center [306, 253] width 23 height 23
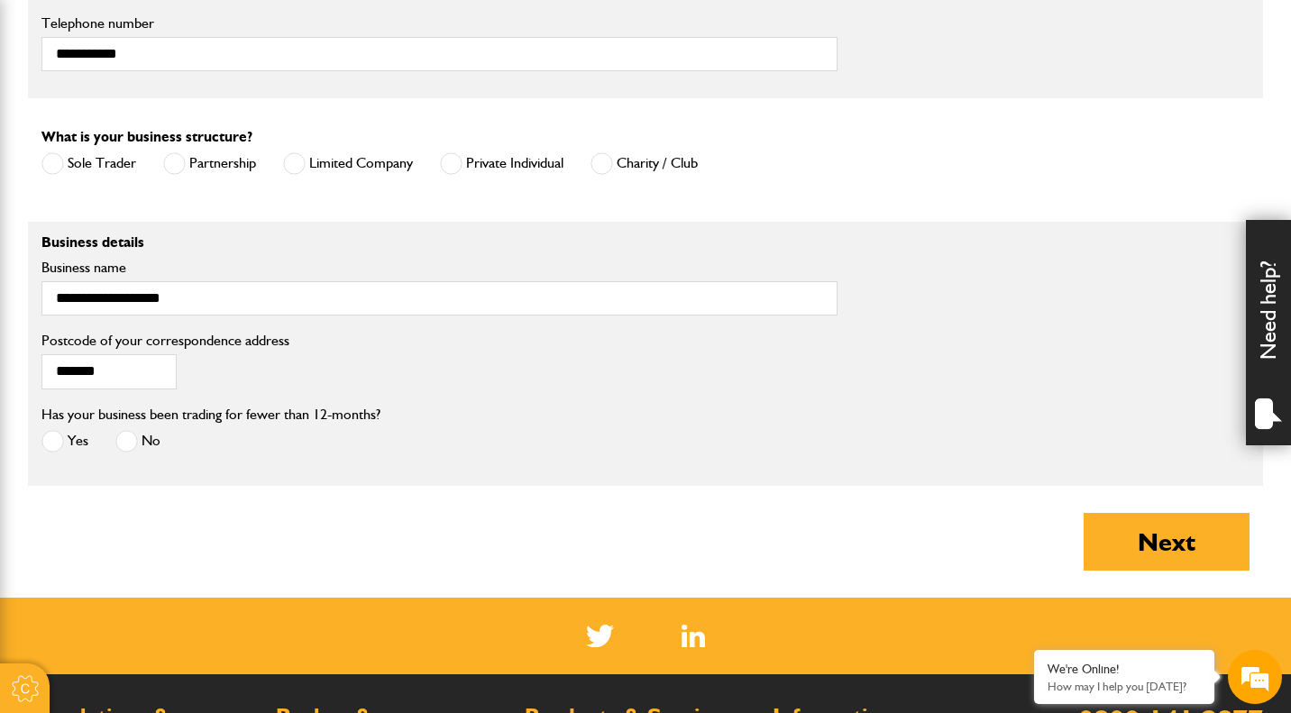
scroll to position [1324, 0]
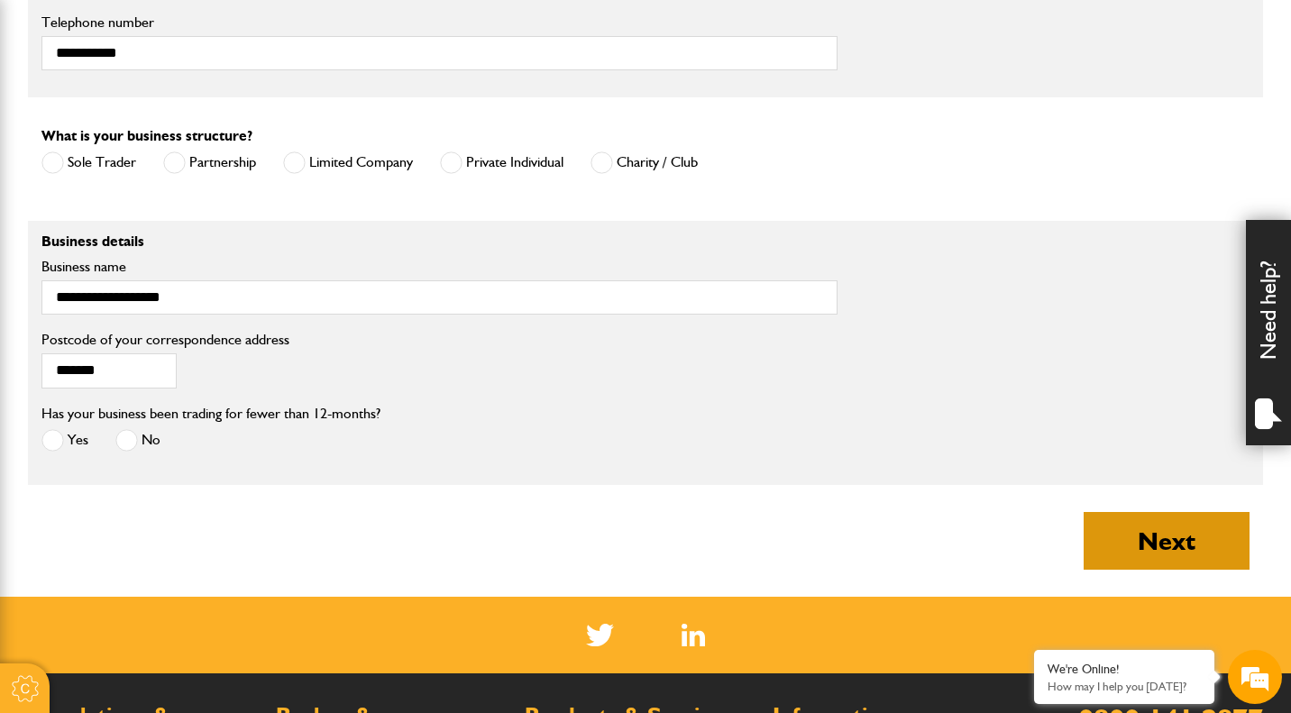
click at [1178, 550] on button "Next" at bounding box center [1167, 541] width 166 height 58
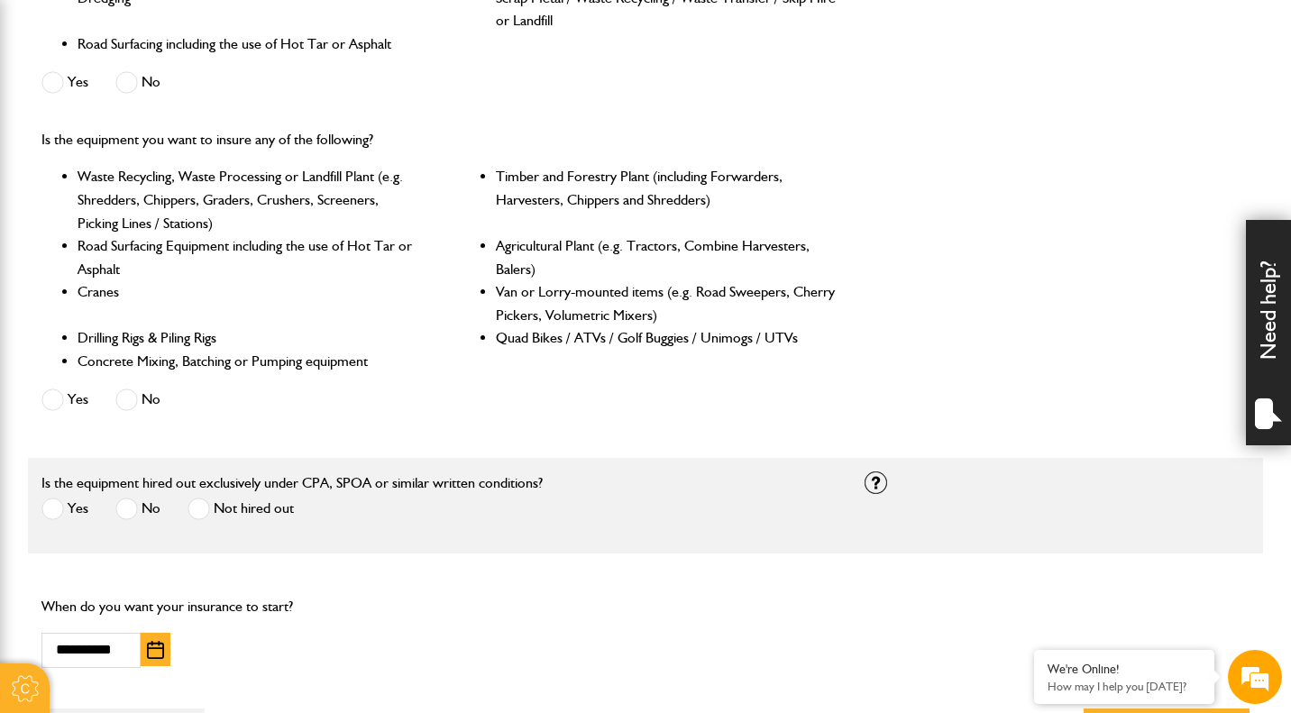
click at [130, 510] on span at bounding box center [126, 509] width 23 height 23
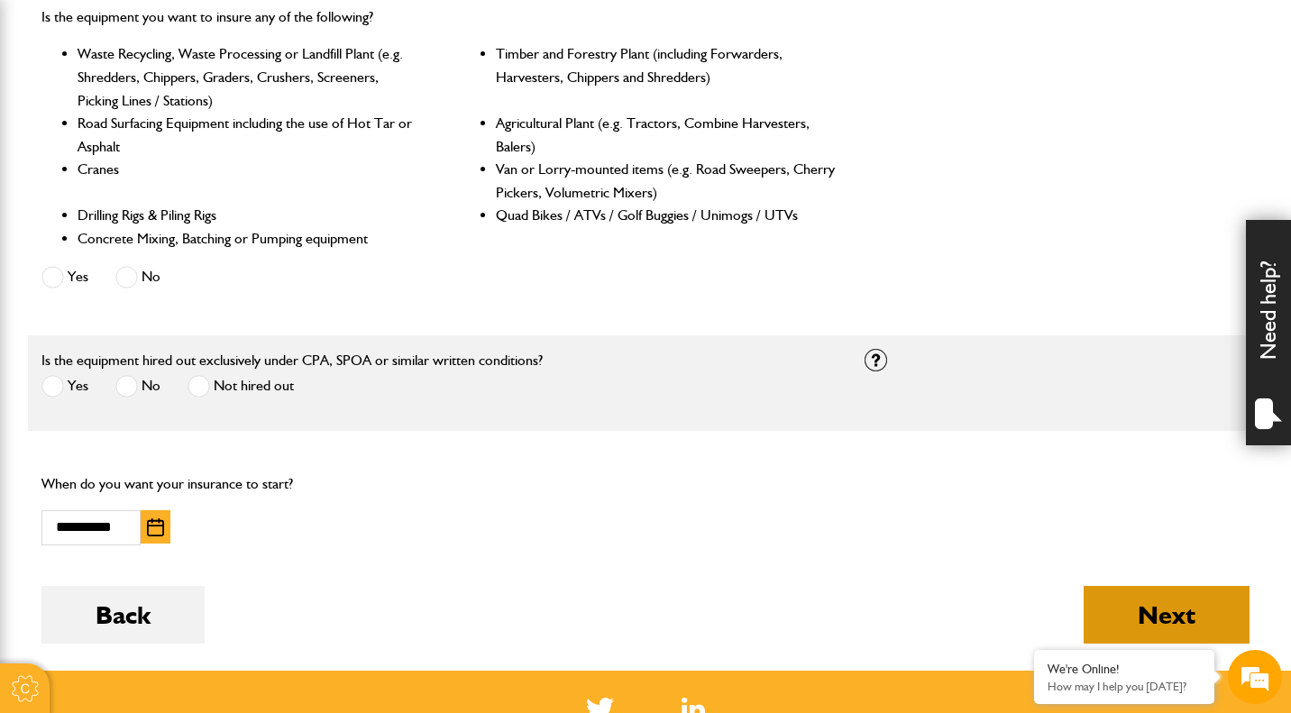
click at [1127, 609] on button "Next" at bounding box center [1167, 615] width 166 height 58
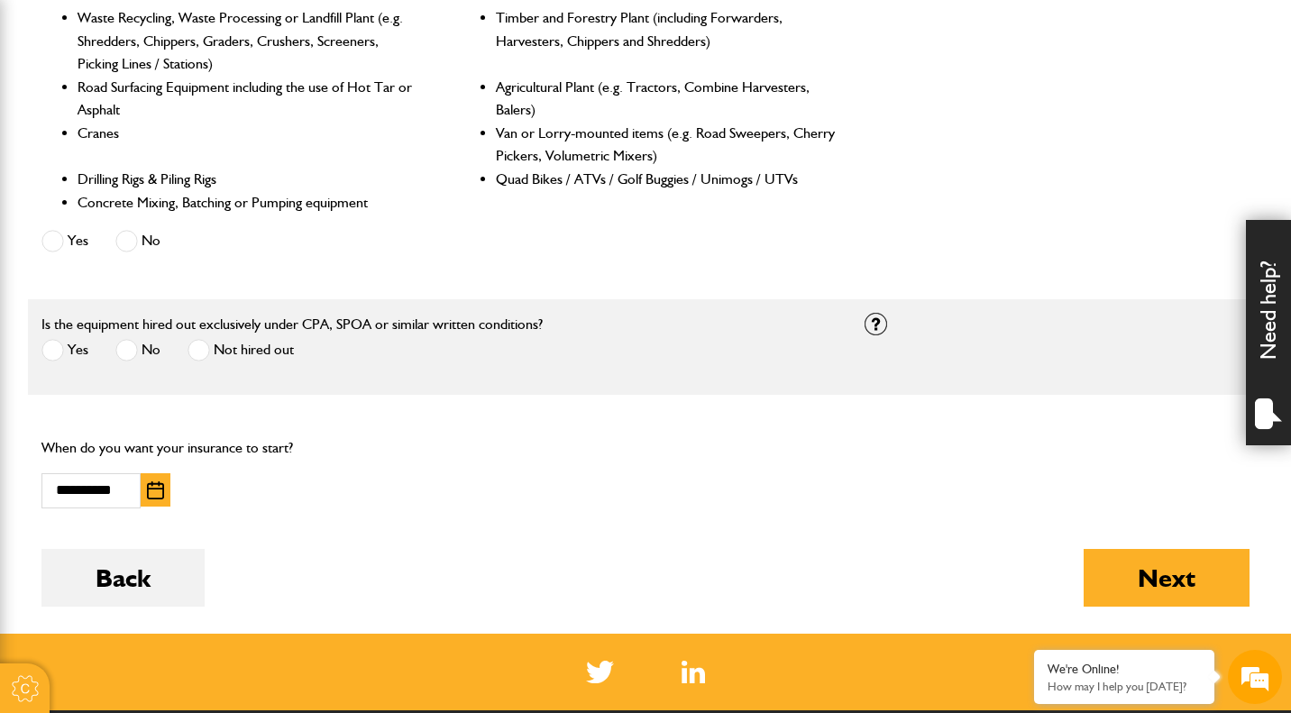
scroll to position [971, 0]
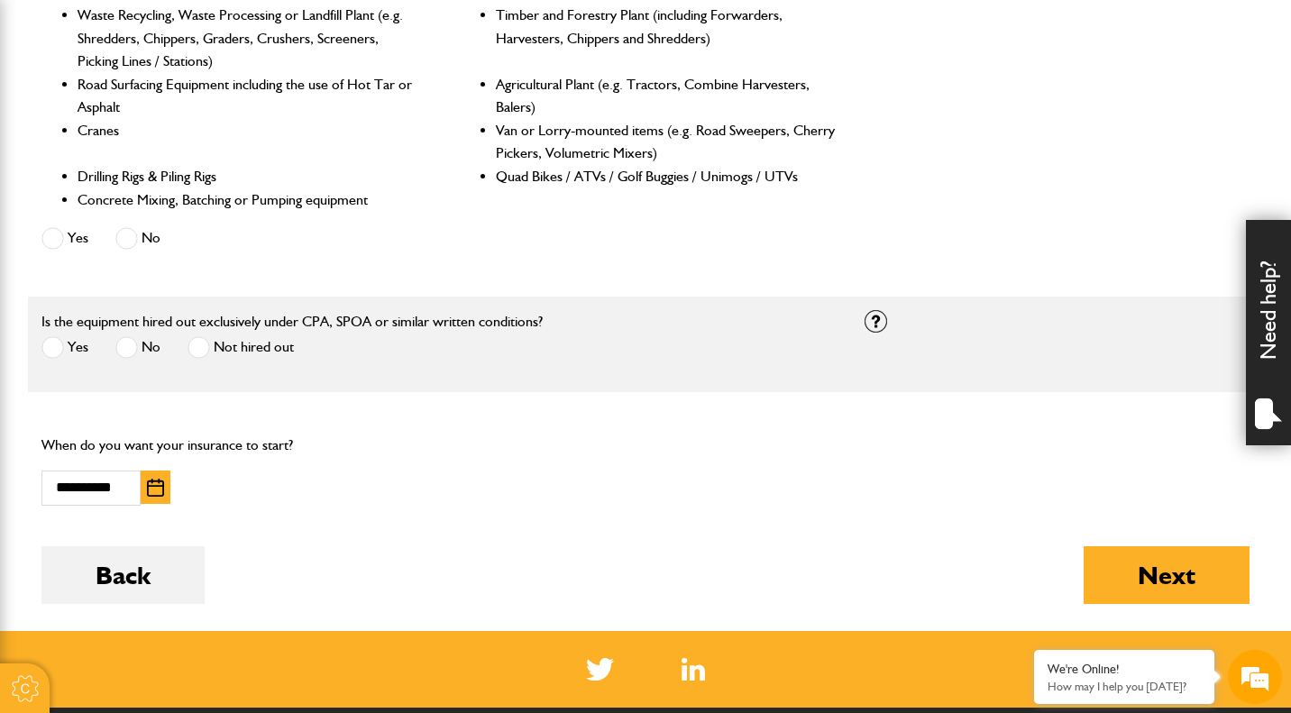
click at [52, 351] on span at bounding box center [52, 347] width 23 height 23
click at [1128, 586] on button "Next" at bounding box center [1167, 575] width 166 height 58
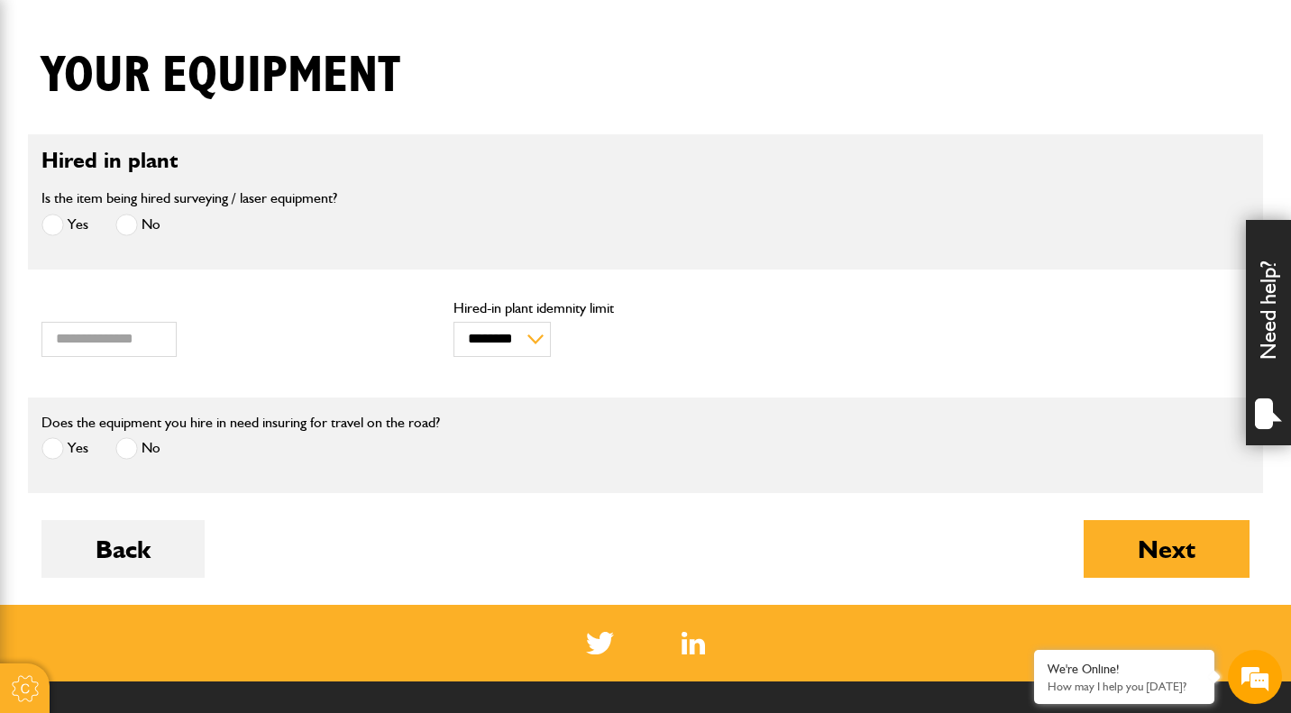
scroll to position [431, 0]
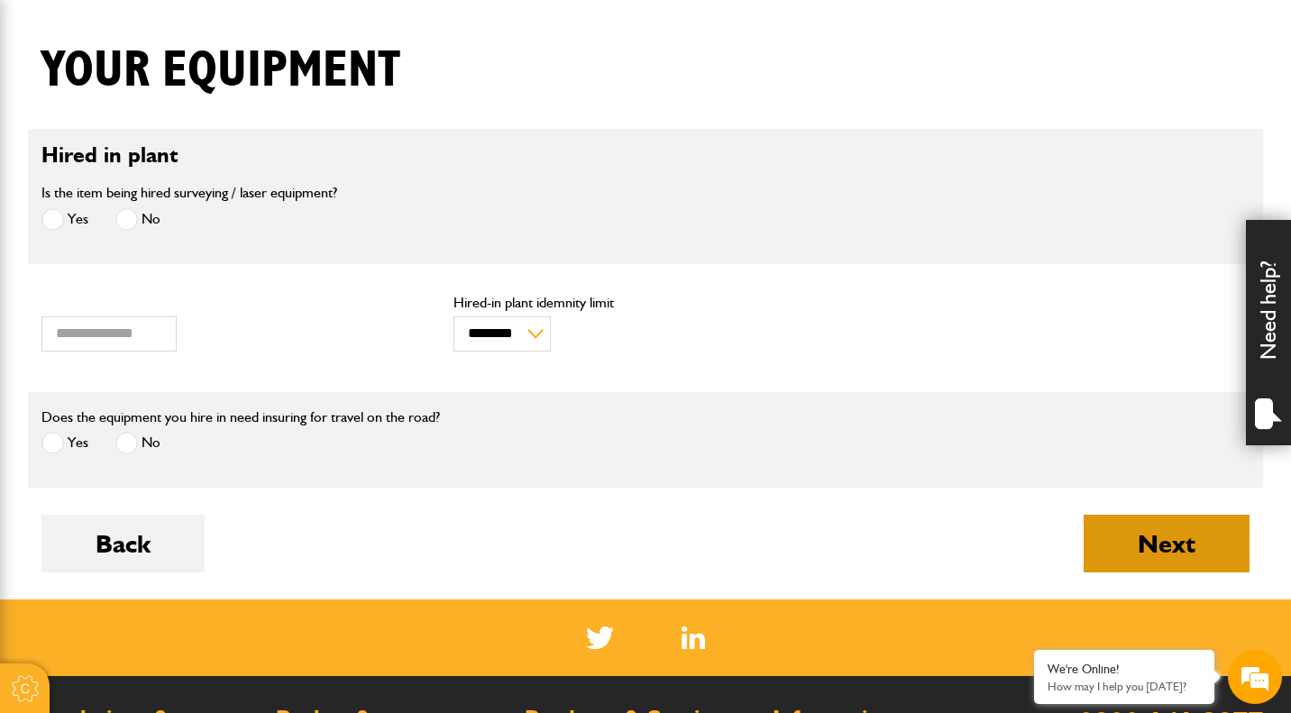
click at [1110, 545] on button "Next" at bounding box center [1167, 544] width 166 height 58
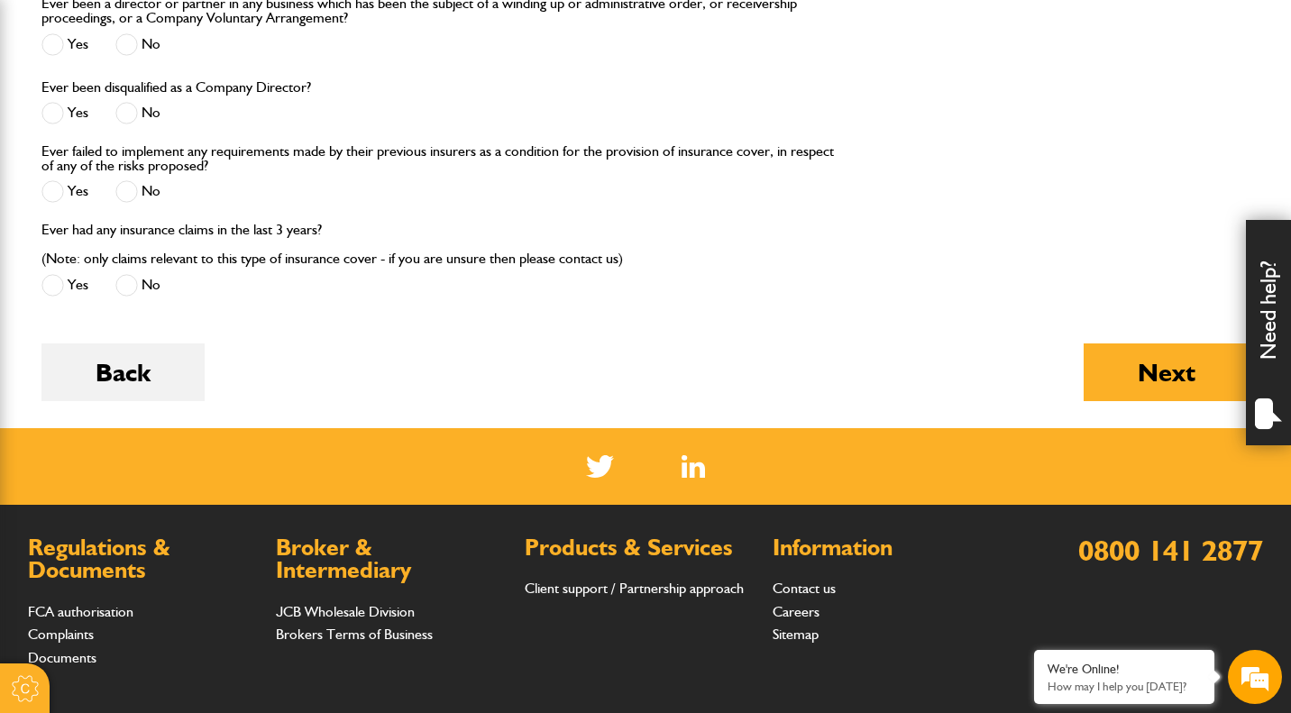
scroll to position [2226, 0]
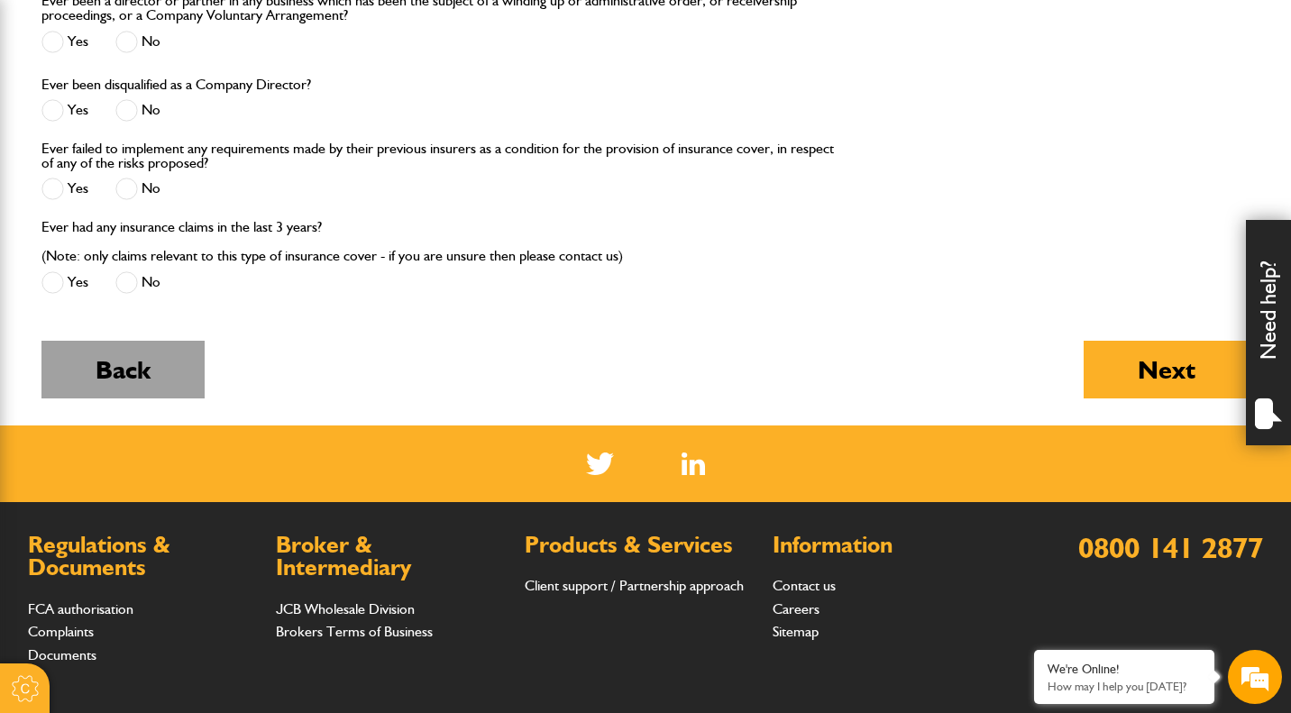
click at [128, 380] on button "Back" at bounding box center [122, 370] width 163 height 58
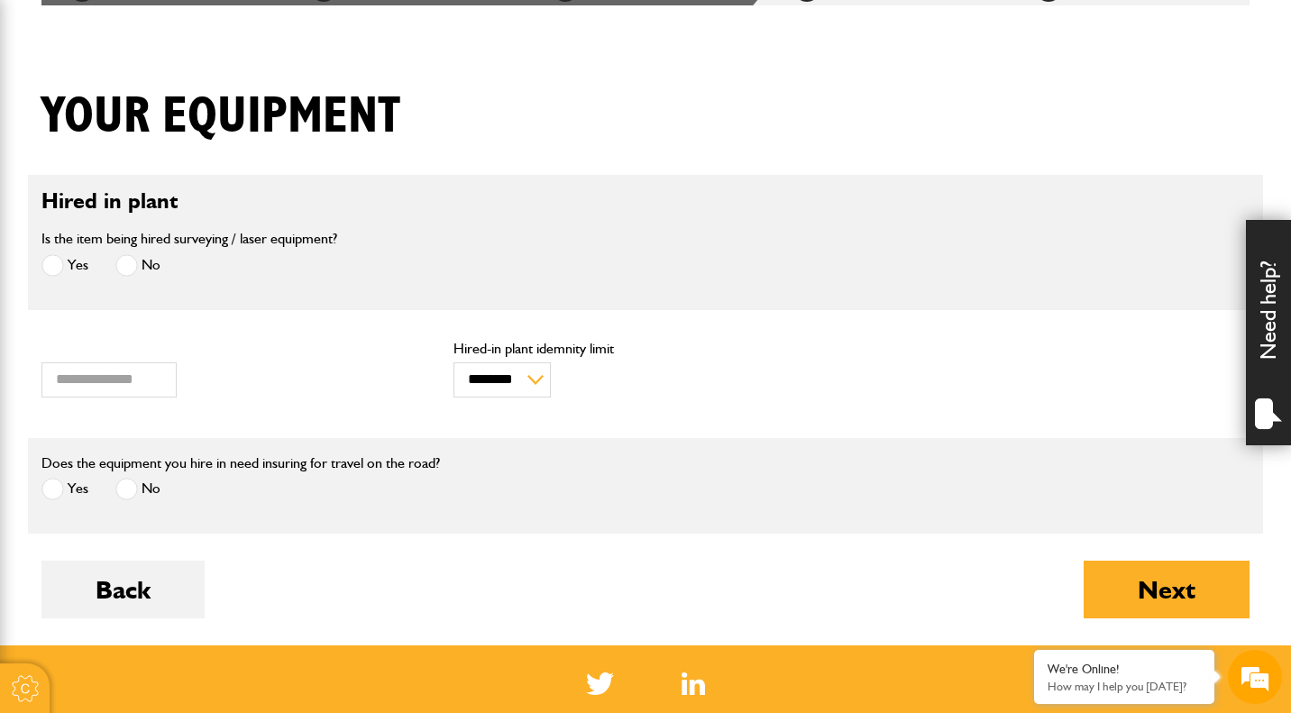
scroll to position [387, 0]
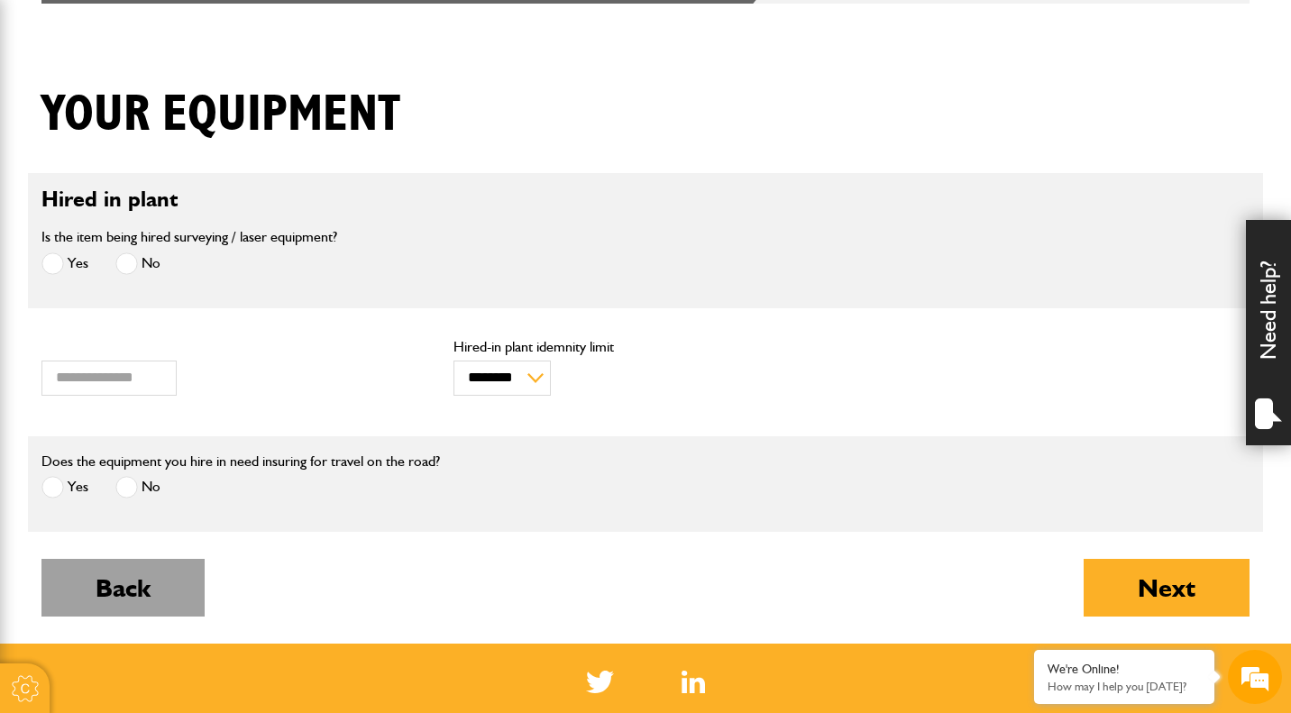
click at [134, 581] on button "Back" at bounding box center [122, 588] width 163 height 58
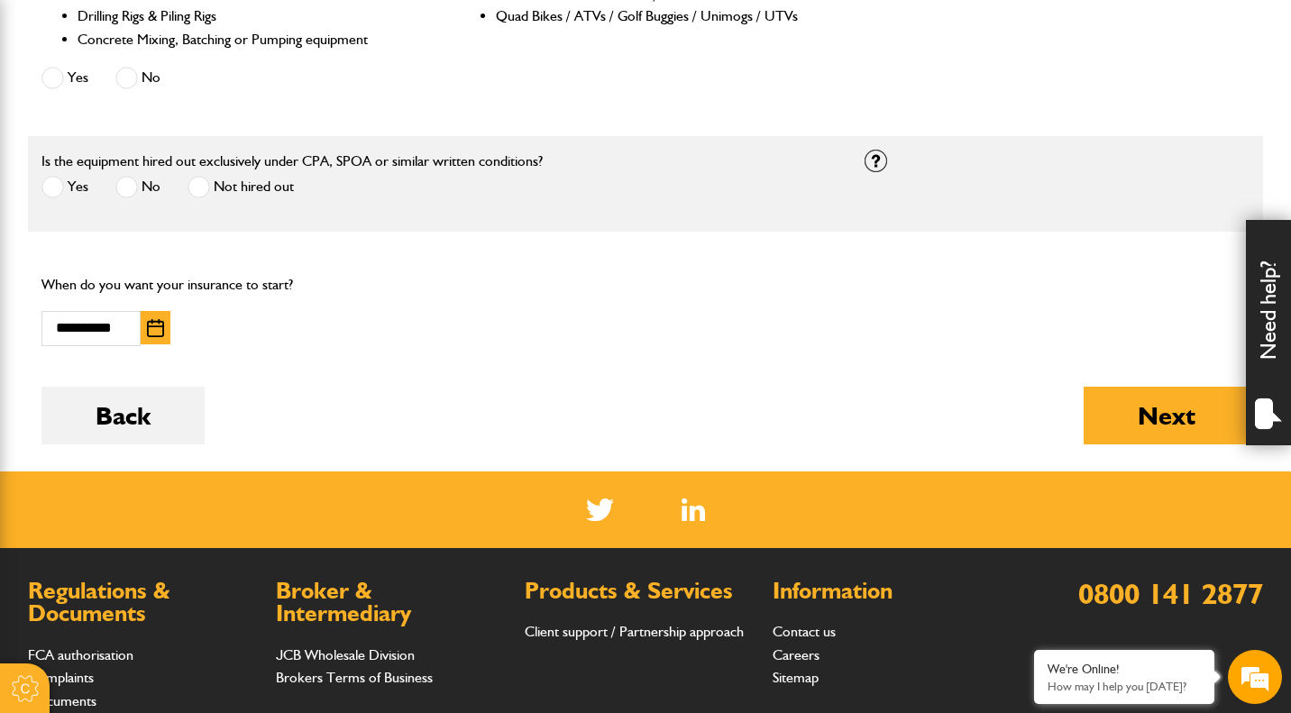
scroll to position [1041, 0]
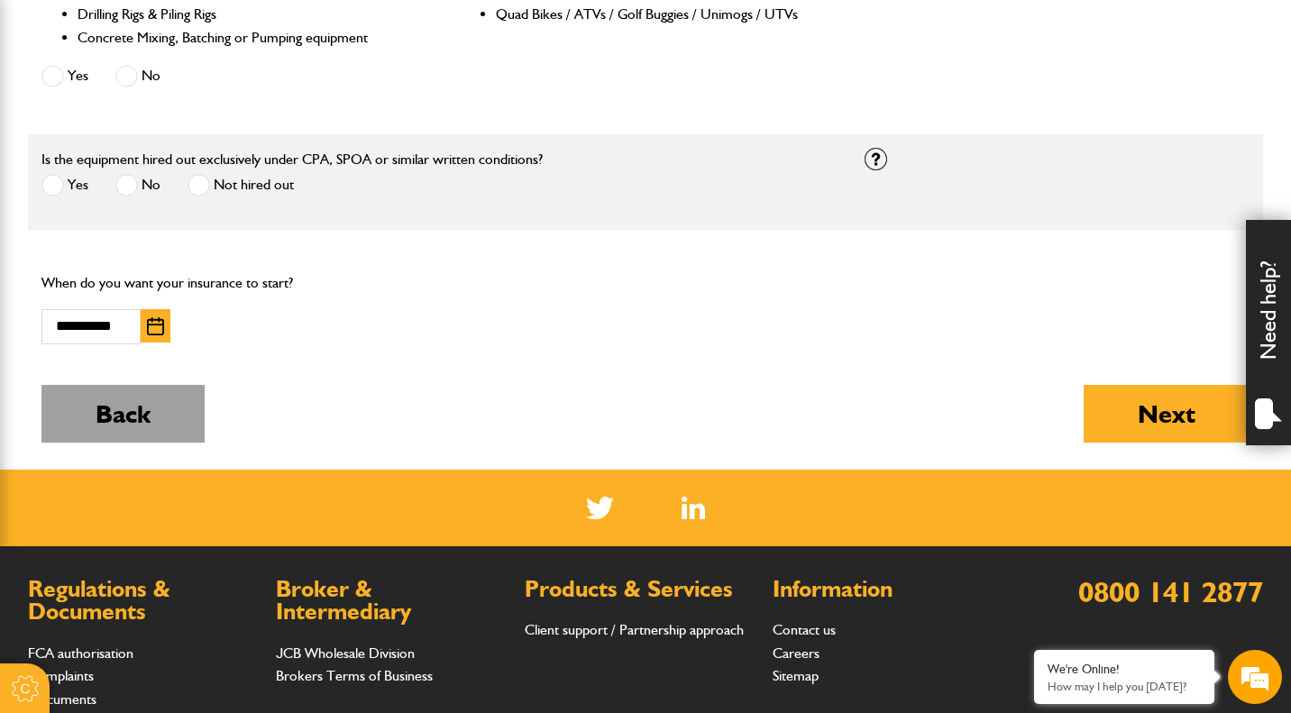
click at [119, 426] on button "Back" at bounding box center [122, 414] width 163 height 58
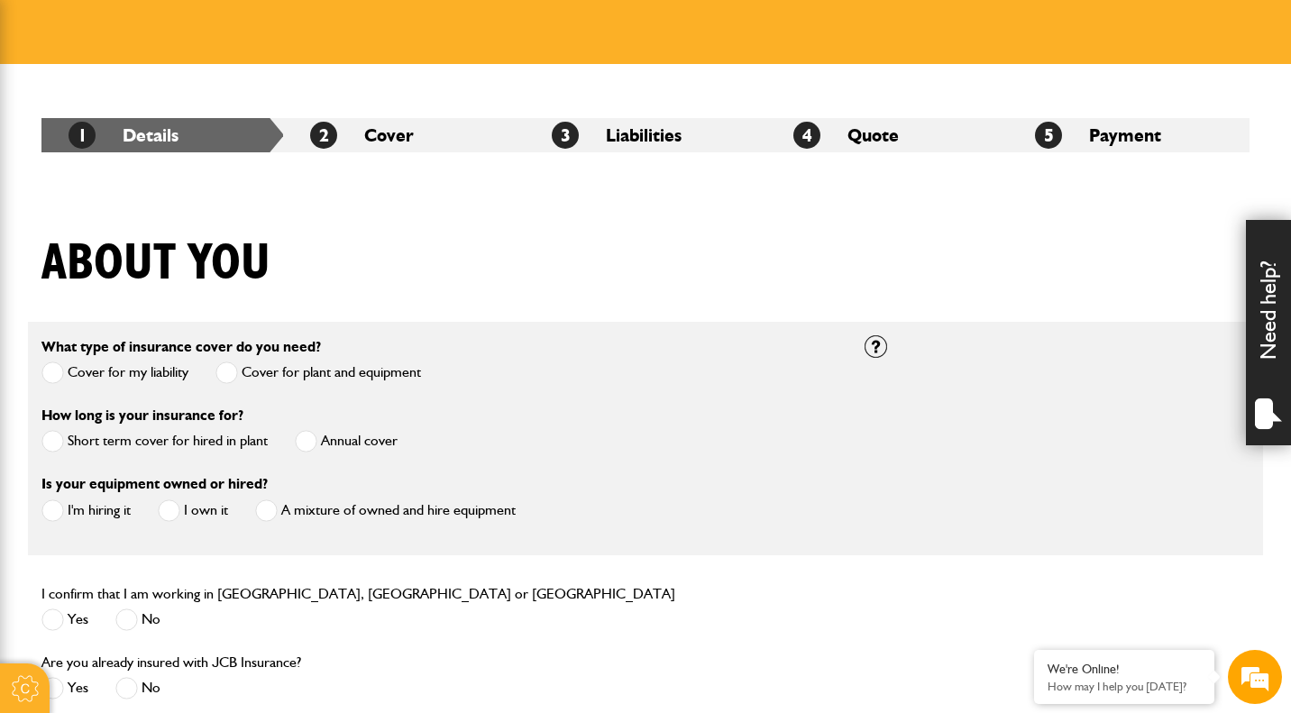
scroll to position [243, 0]
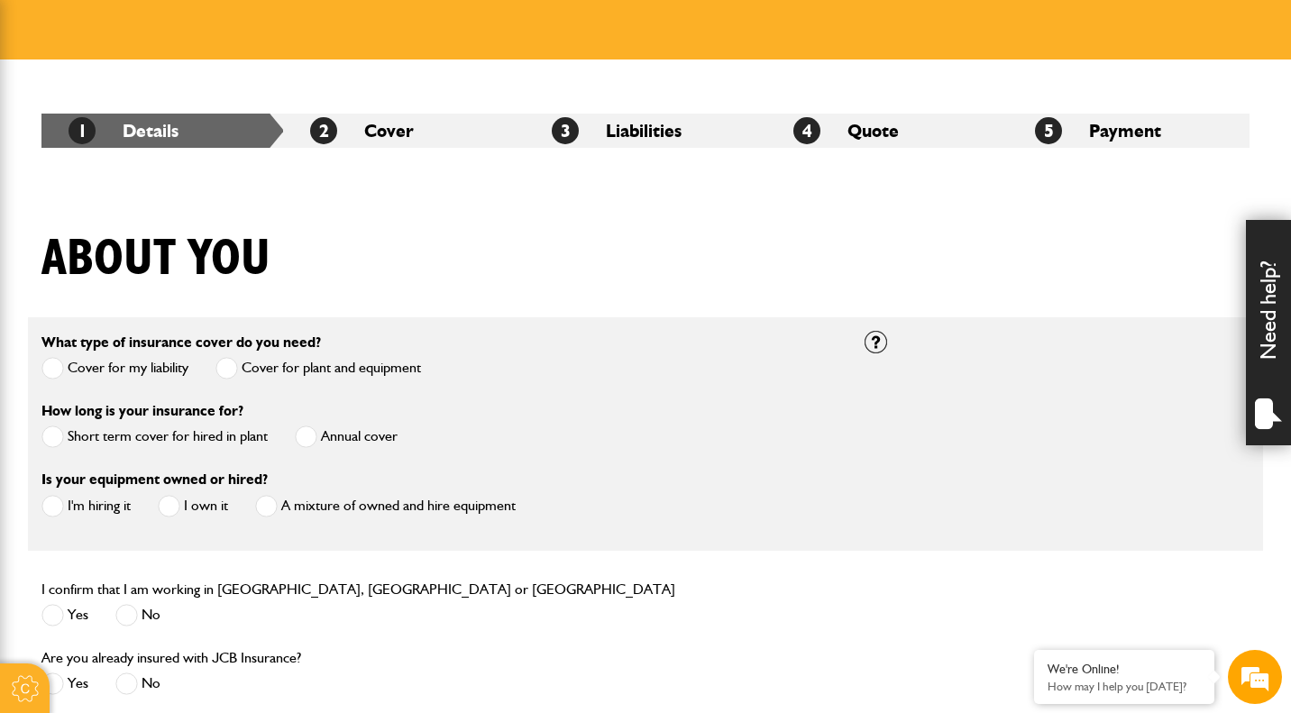
click at [102, 445] on label "Short term cover for hired in plant" at bounding box center [154, 437] width 226 height 23
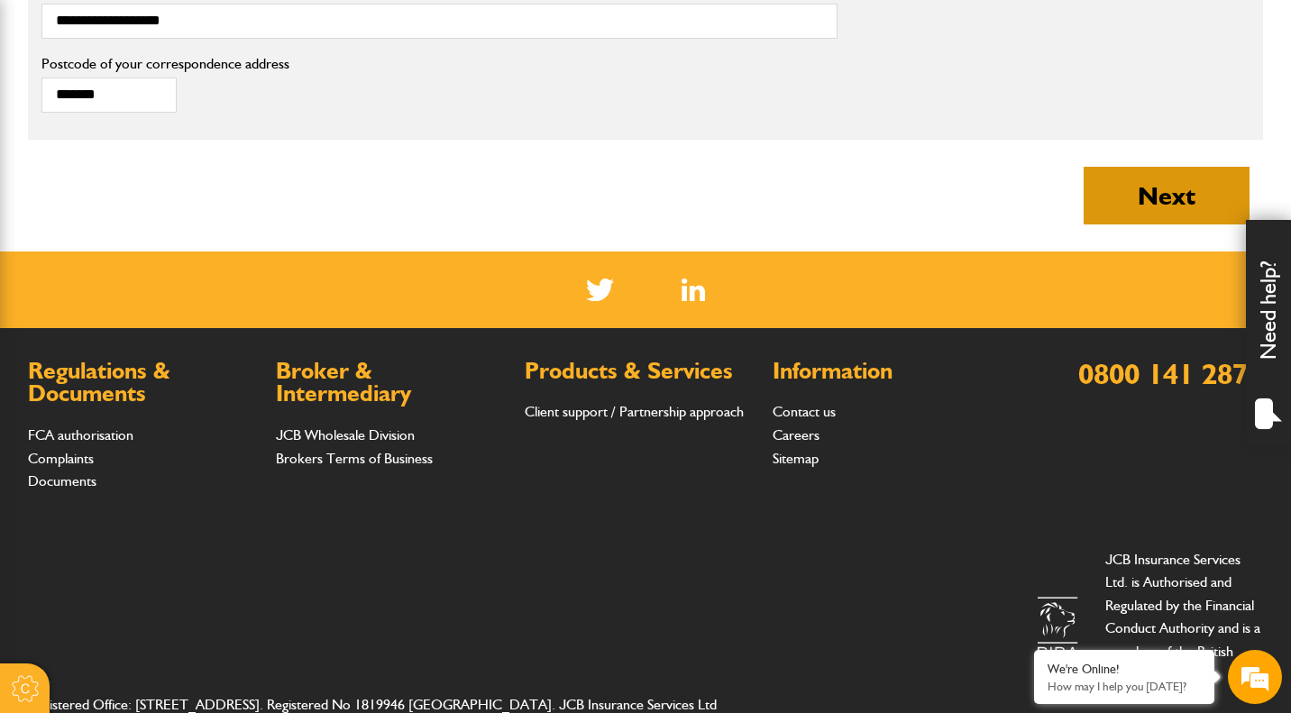
scroll to position [0, 0]
click at [1146, 215] on button "Next" at bounding box center [1167, 196] width 166 height 58
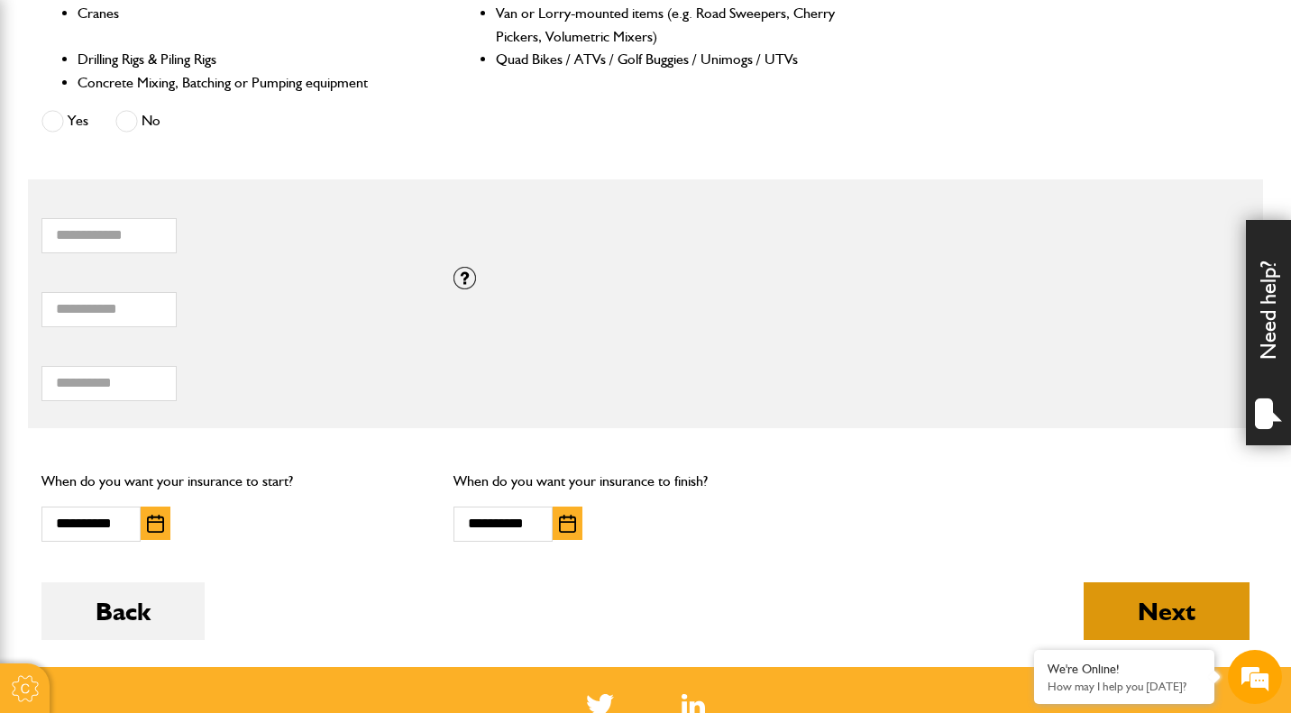
click at [1097, 613] on button "Next" at bounding box center [1167, 611] width 166 height 58
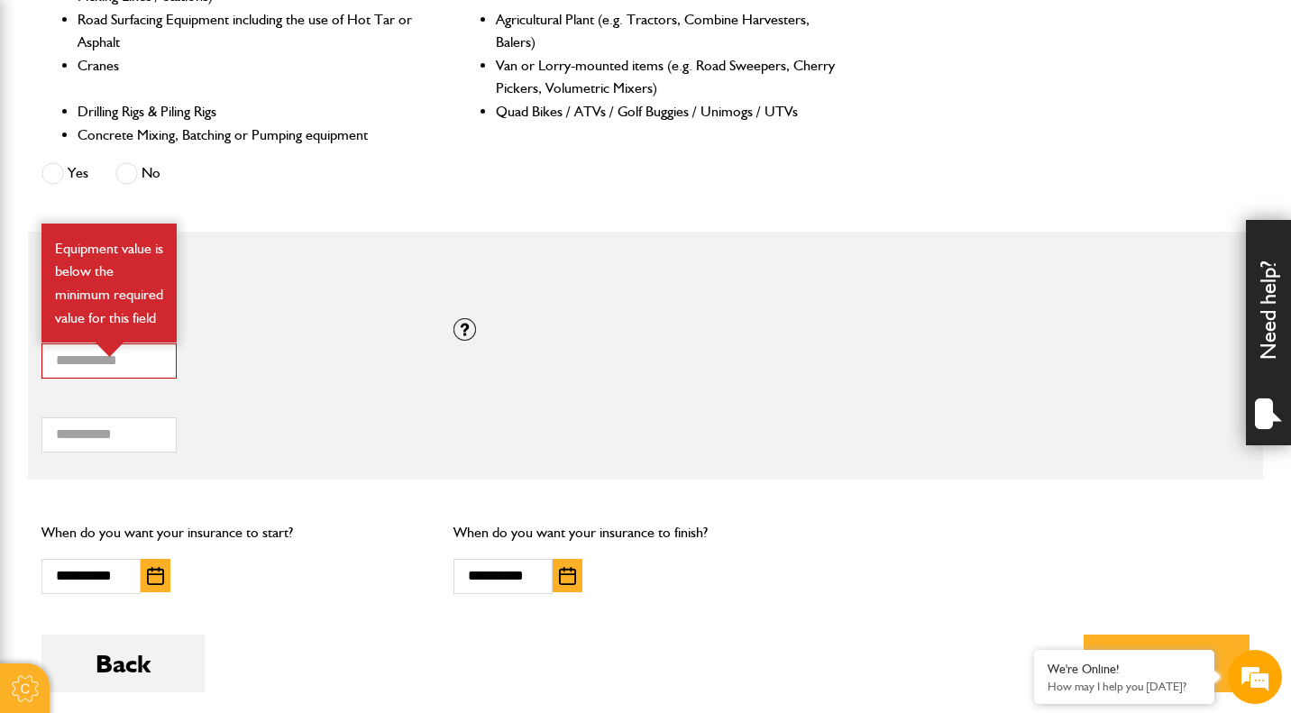
scroll to position [991, 0]
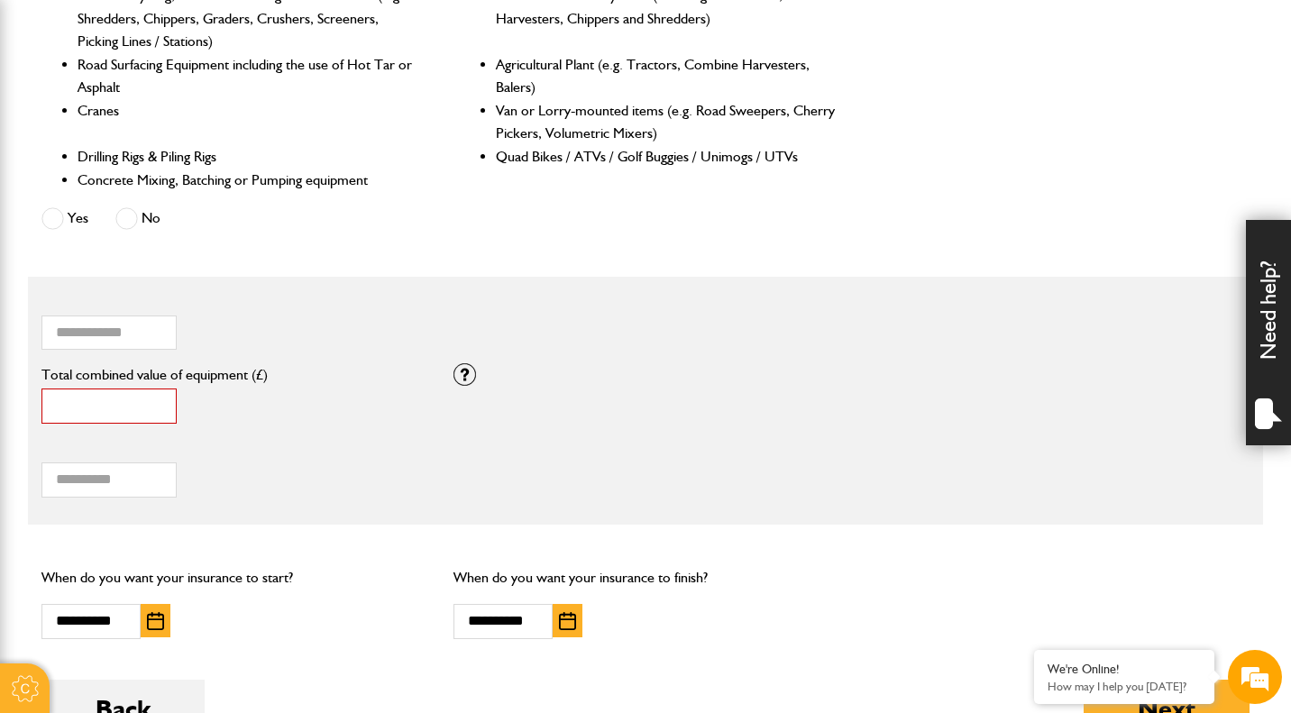
click at [135, 422] on input "*" at bounding box center [108, 406] width 135 height 35
type input "****"
click at [444, 475] on div "*** Total hiring fees Please enter a minimum value of 25 for total hiring fees." at bounding box center [645, 474] width 1235 height 74
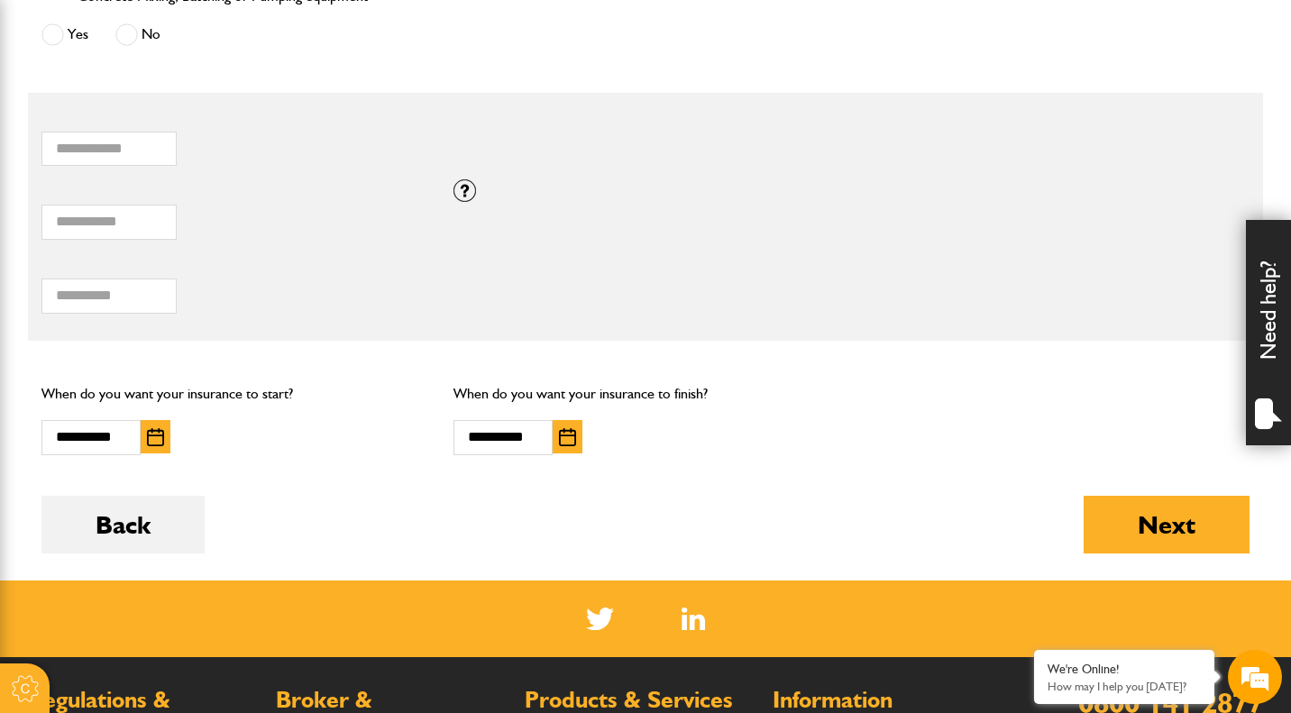
scroll to position [1222, 0]
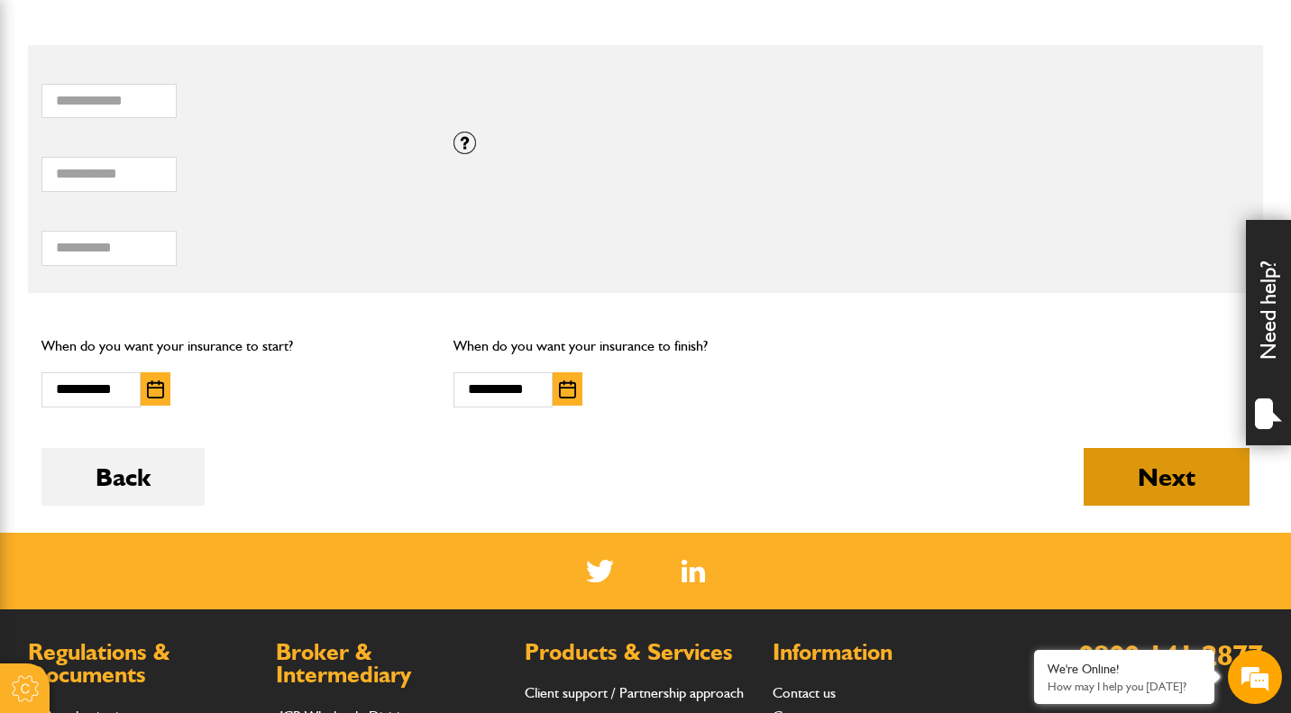
click at [1102, 487] on button "Next" at bounding box center [1167, 477] width 166 height 58
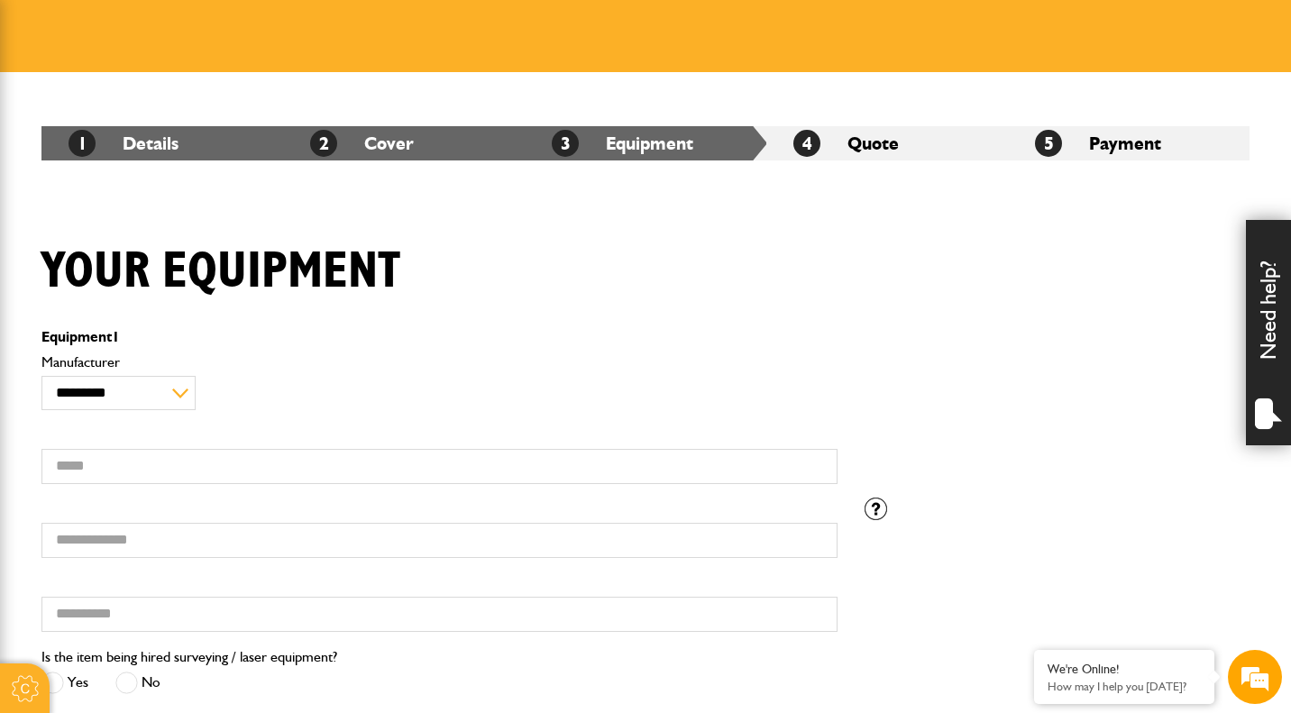
scroll to position [231, 0]
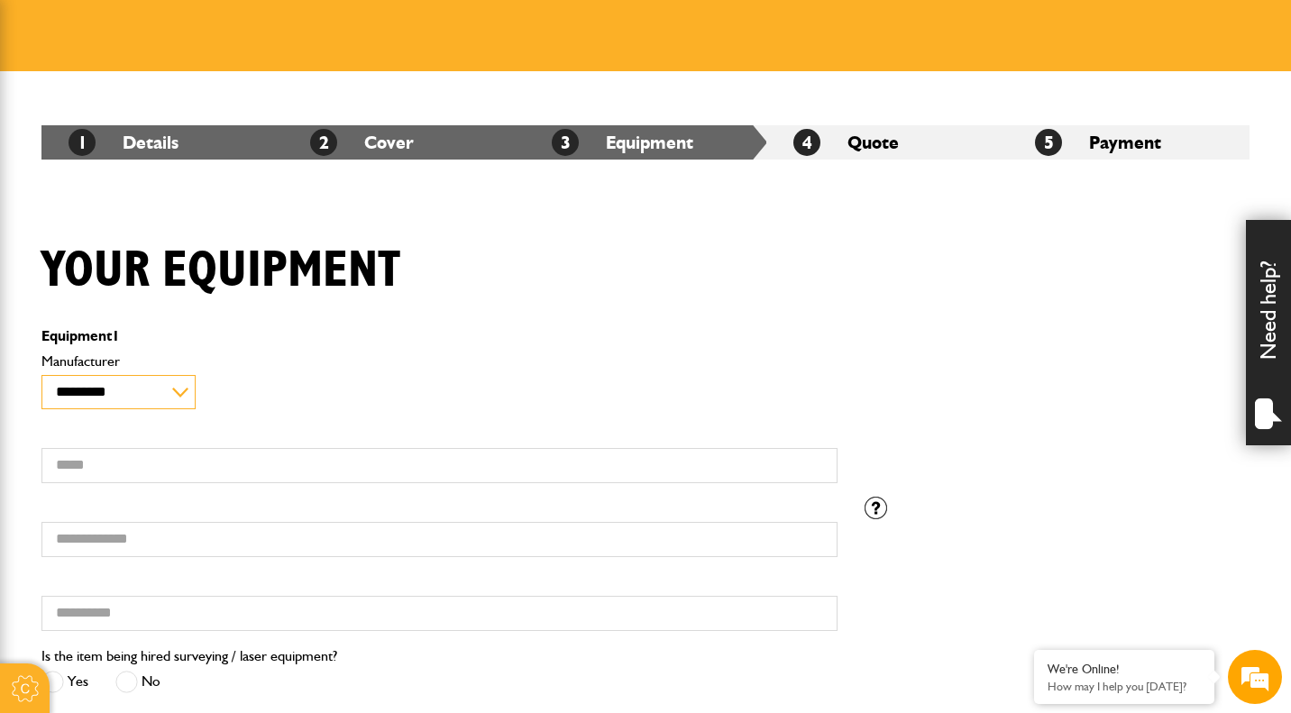
click at [147, 395] on select "**********" at bounding box center [118, 392] width 154 height 35
select select "**"
click at [41, 375] on select "**********" at bounding box center [118, 392] width 154 height 35
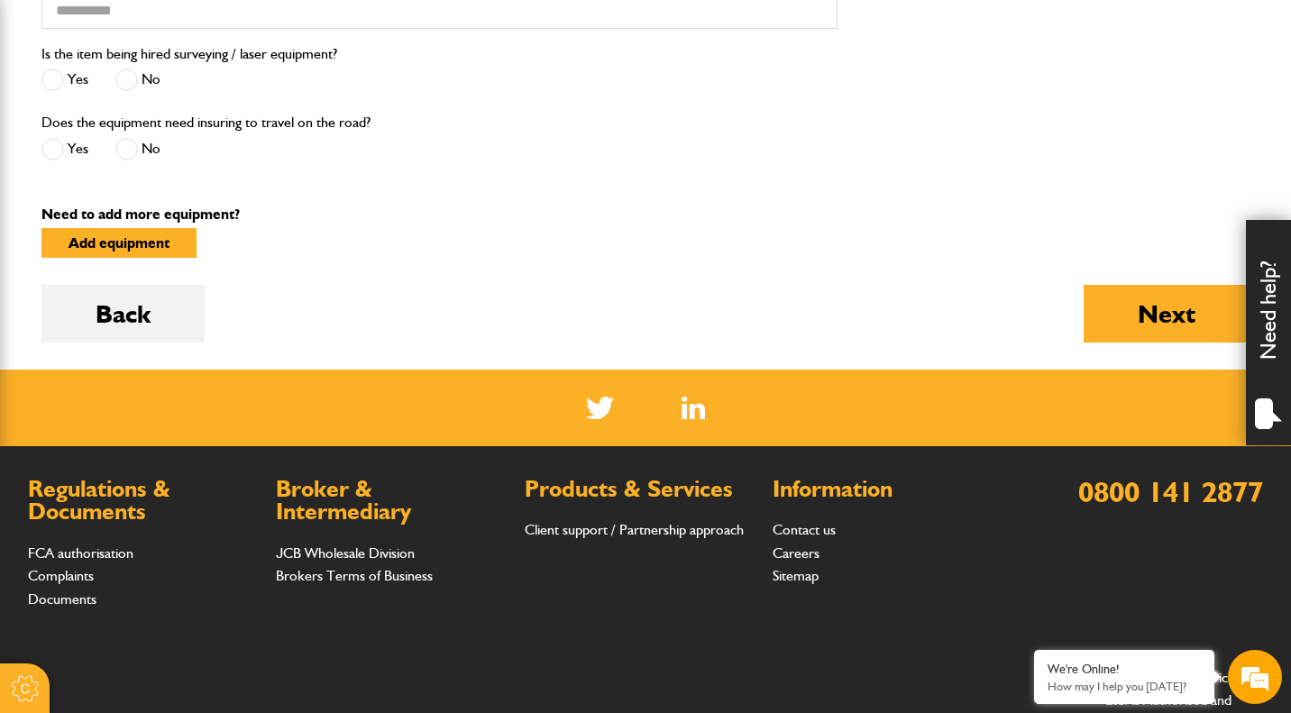
scroll to position [835, 0]
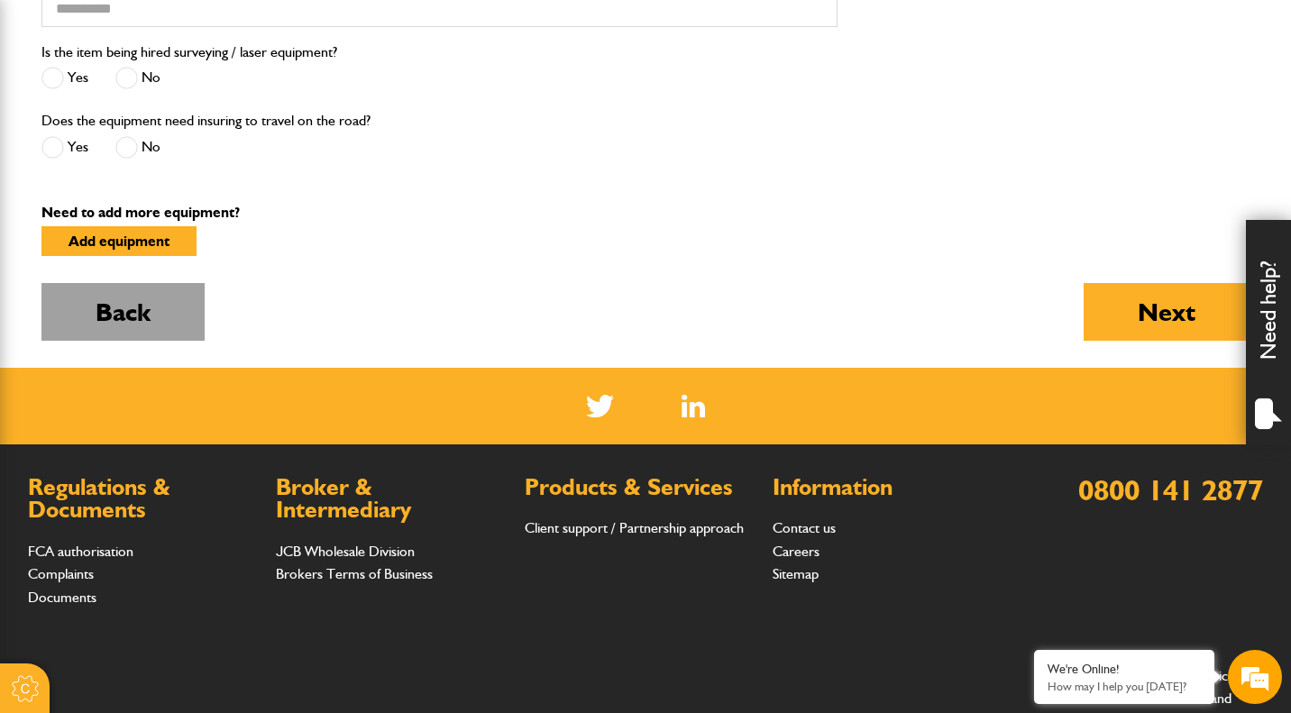
click at [130, 325] on button "Back" at bounding box center [122, 312] width 163 height 58
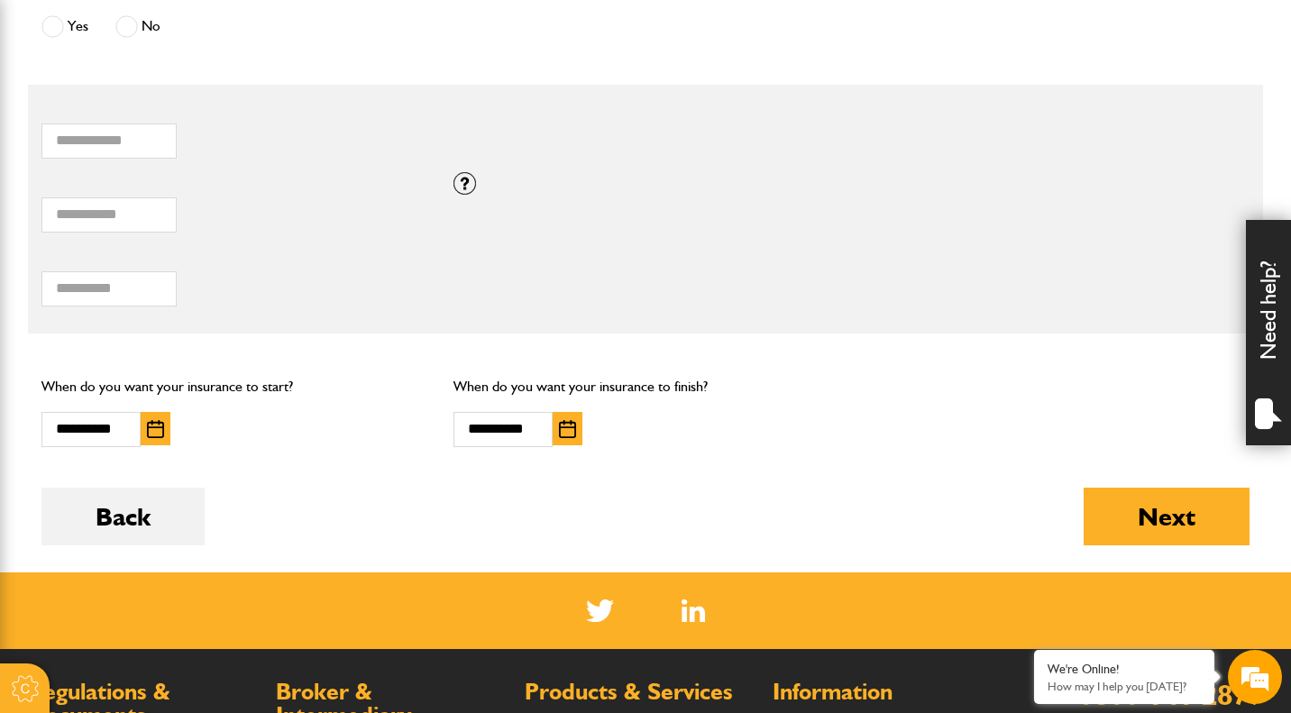
scroll to position [1465, 0]
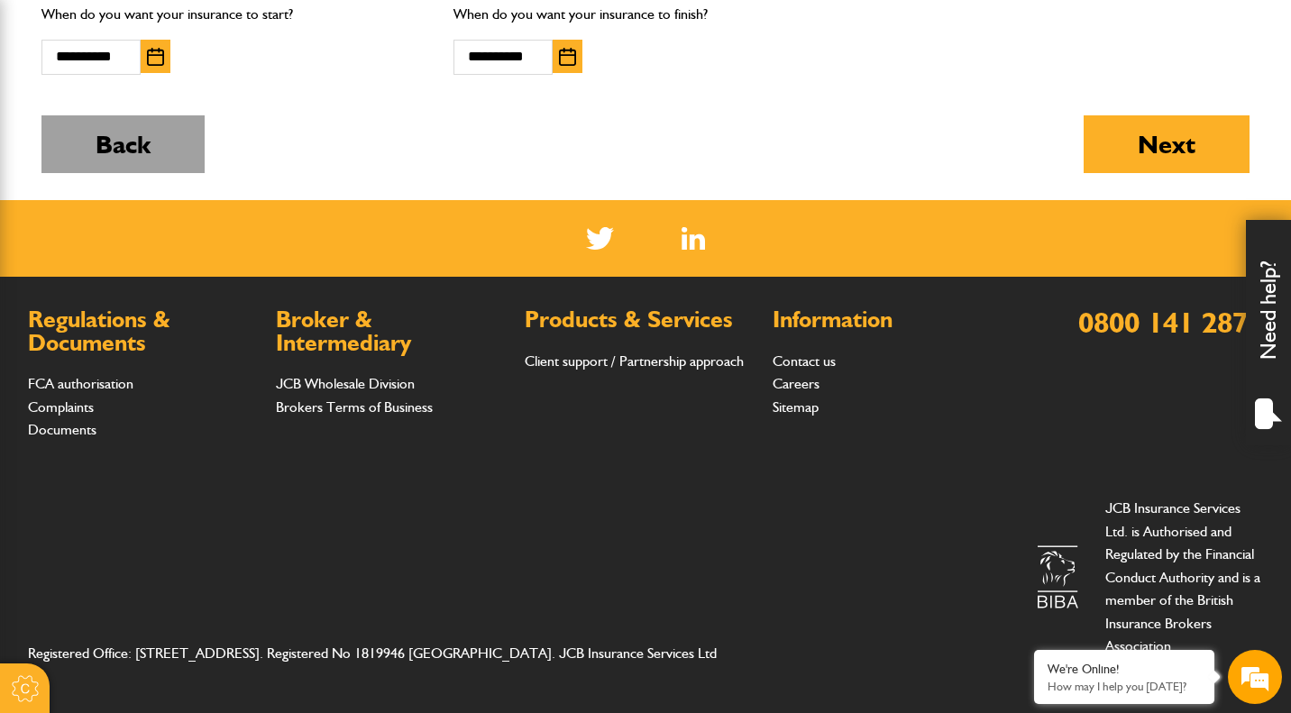
click at [146, 146] on button "Back" at bounding box center [122, 144] width 163 height 58
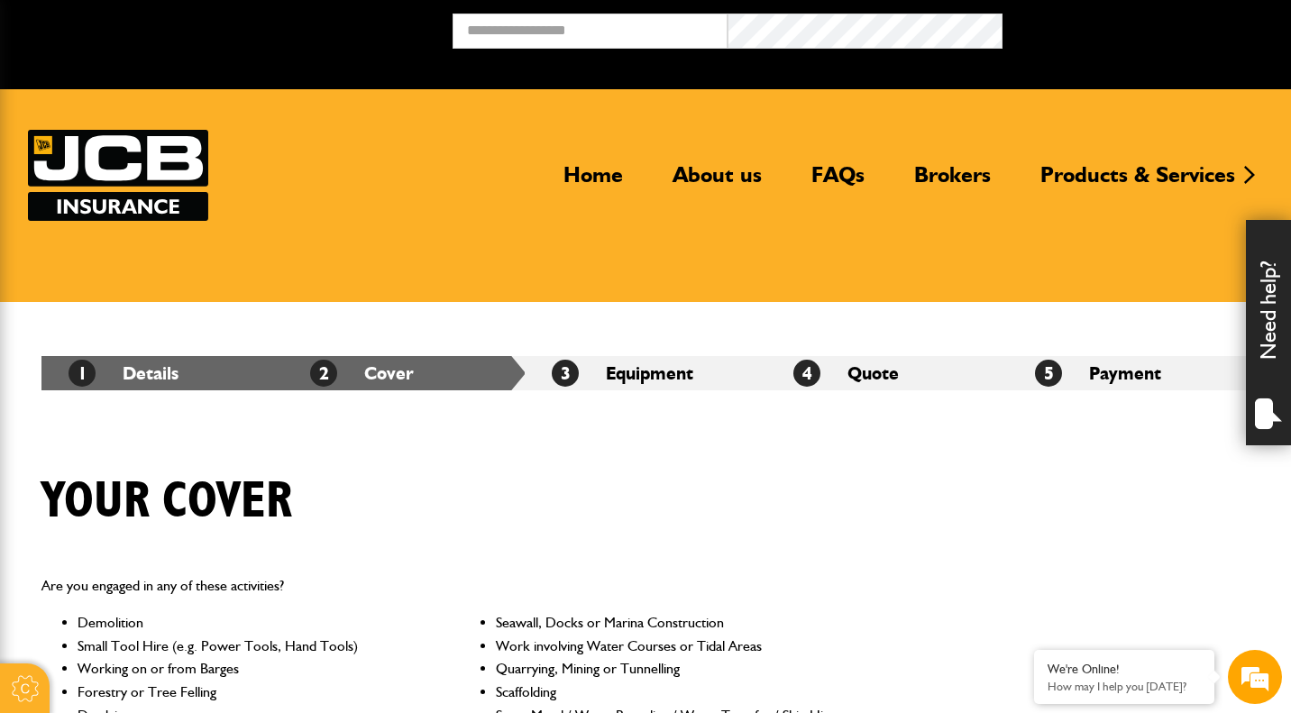
scroll to position [1465, 0]
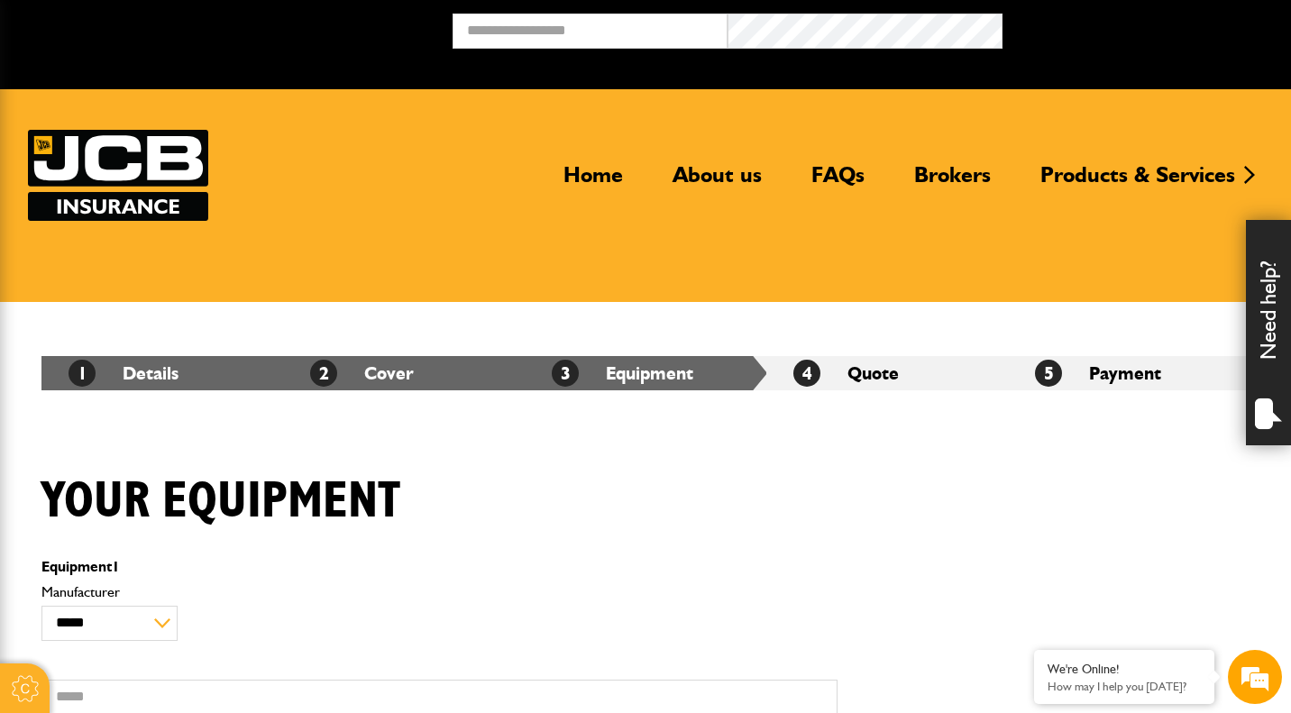
select select "**"
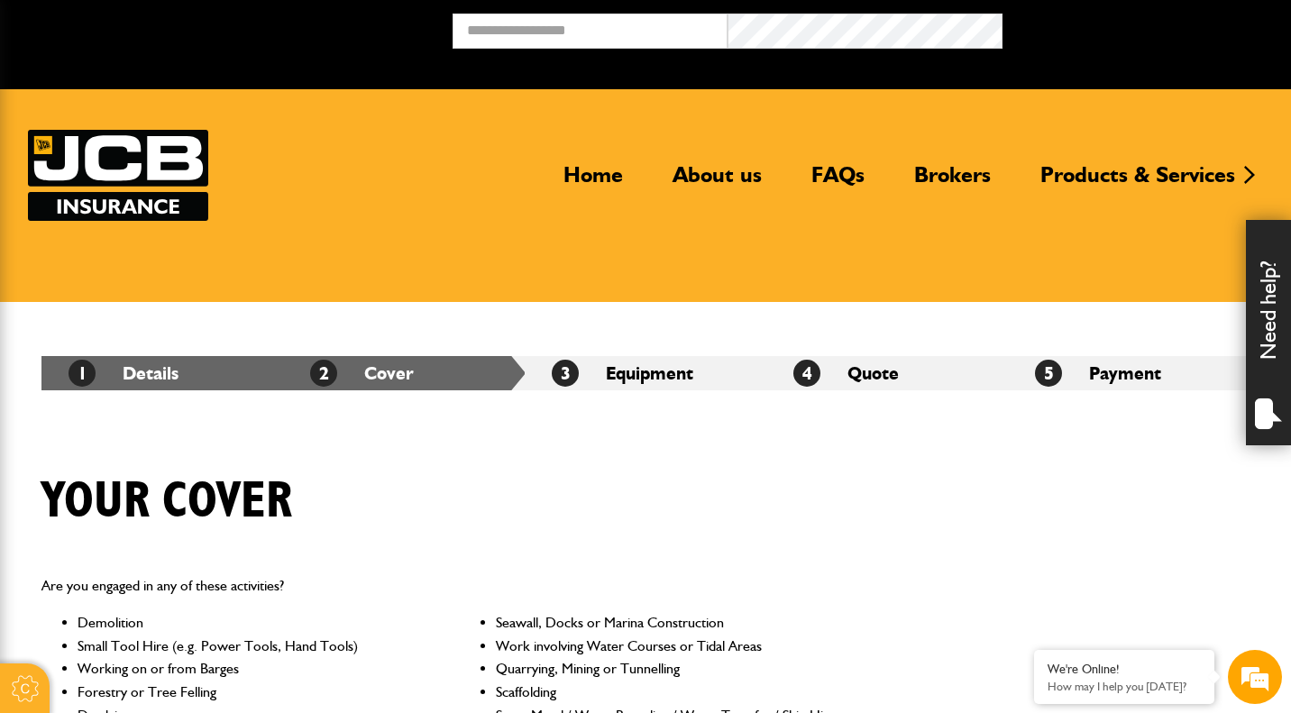
scroll to position [993, 0]
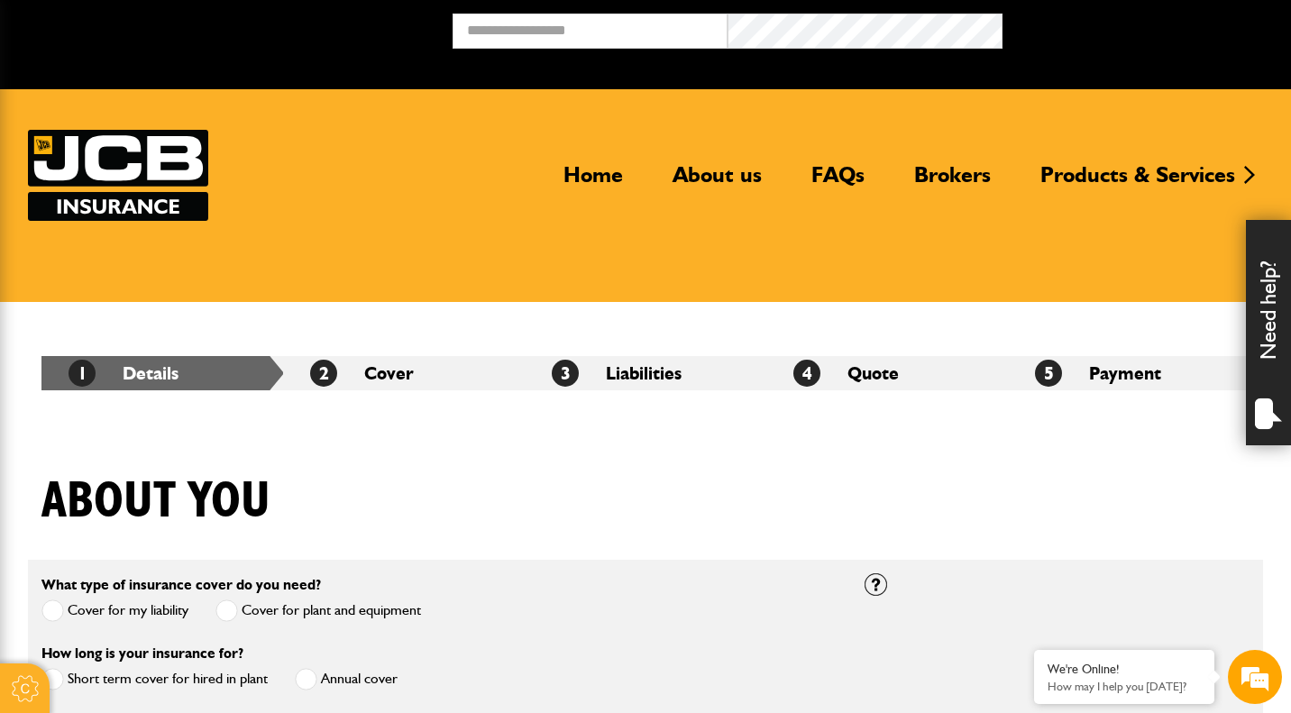
scroll to position [1463, 0]
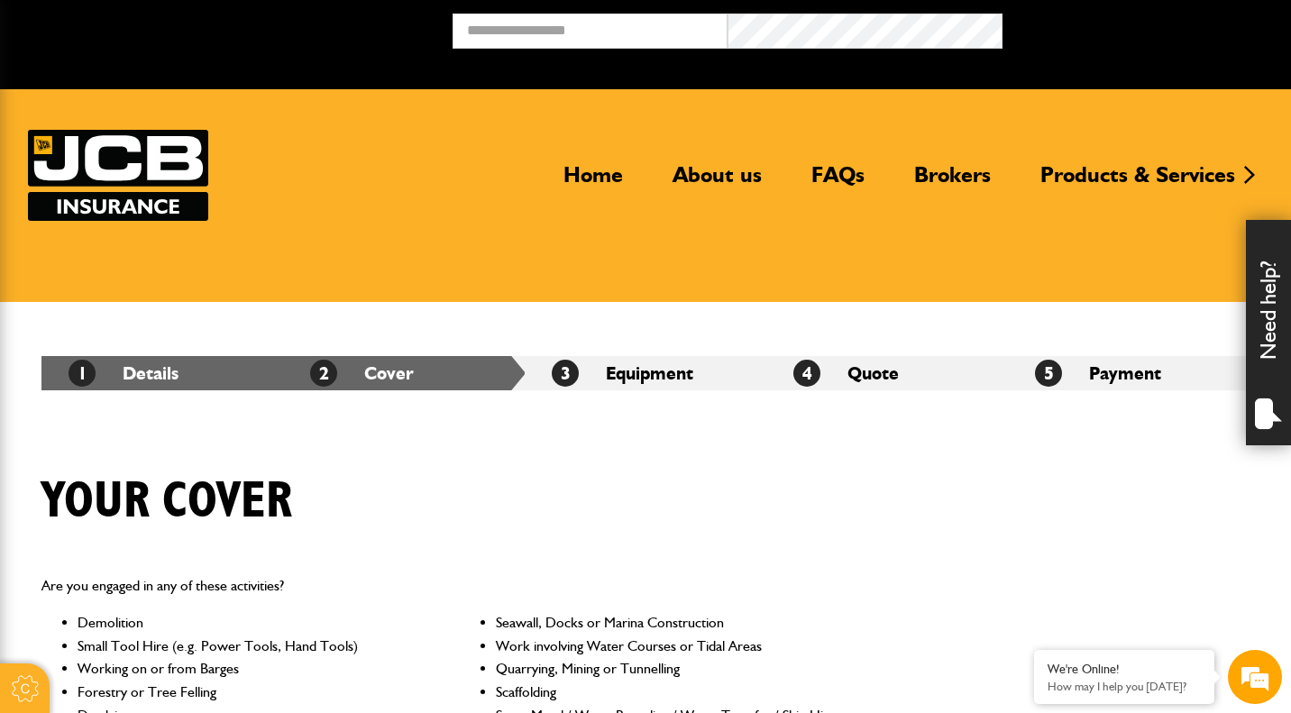
scroll to position [1041, 0]
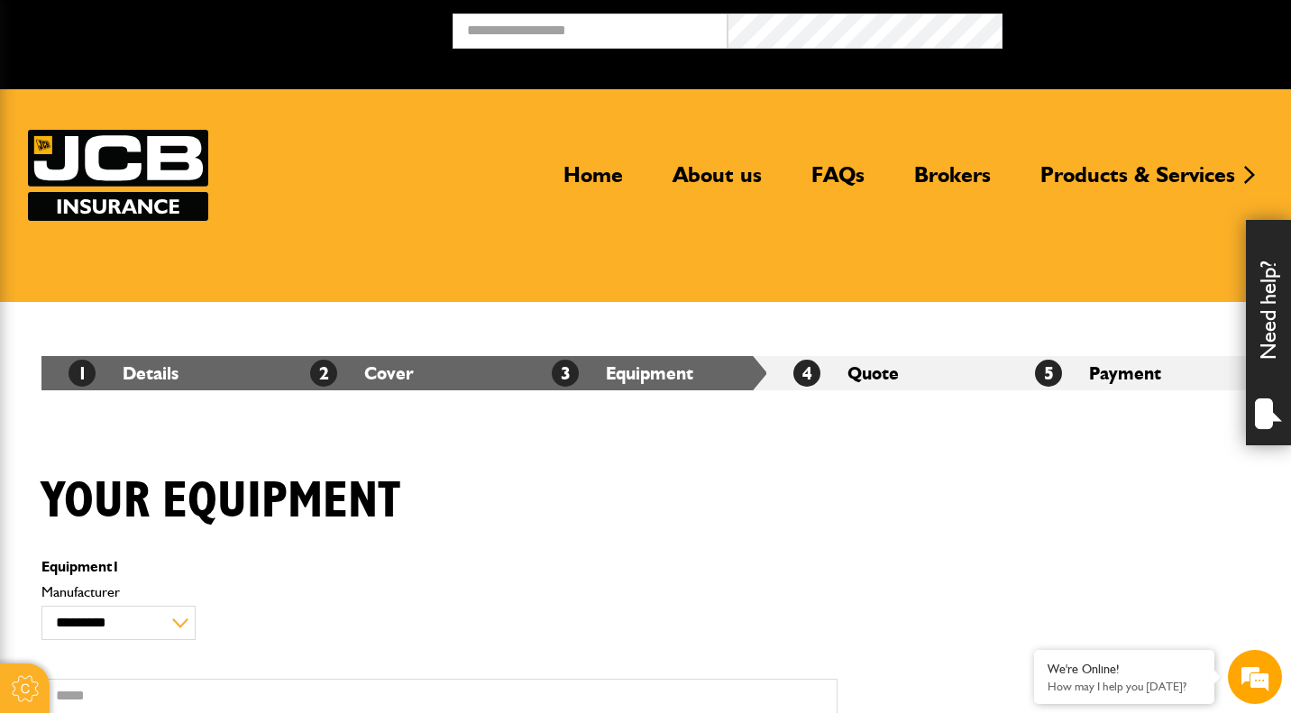
scroll to position [387, 0]
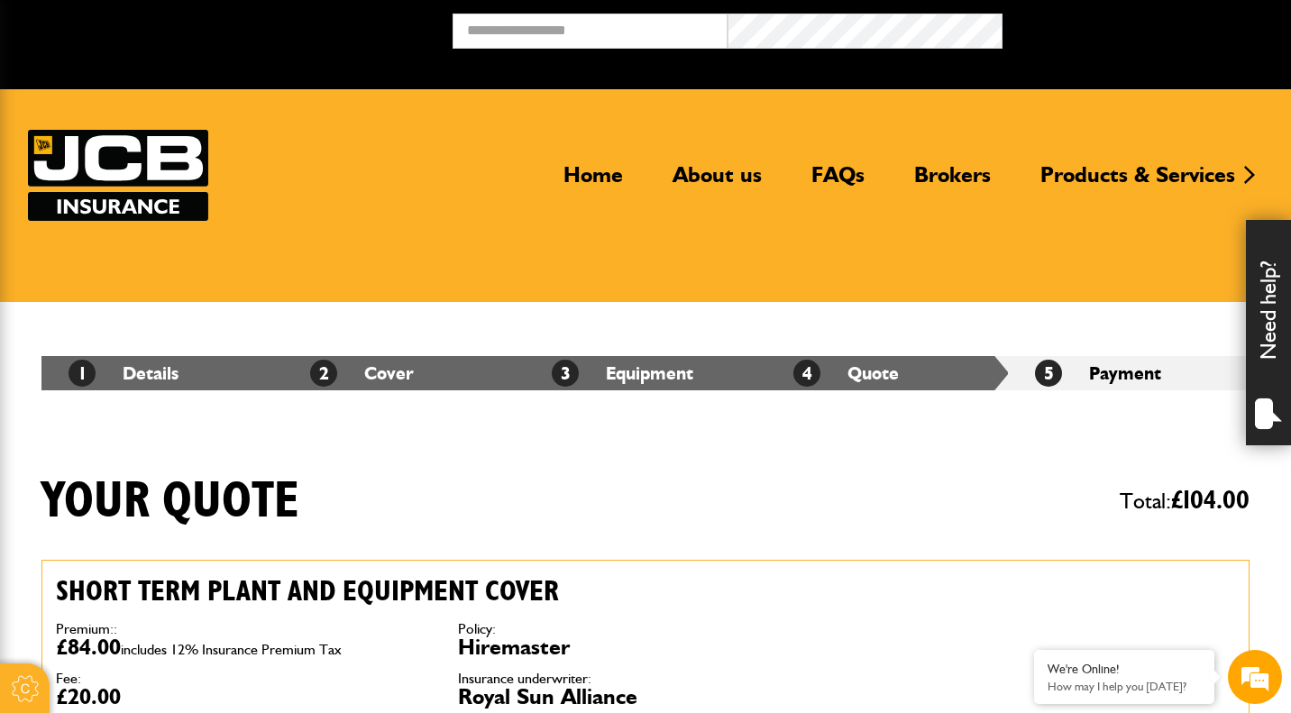
scroll to position [2148, 0]
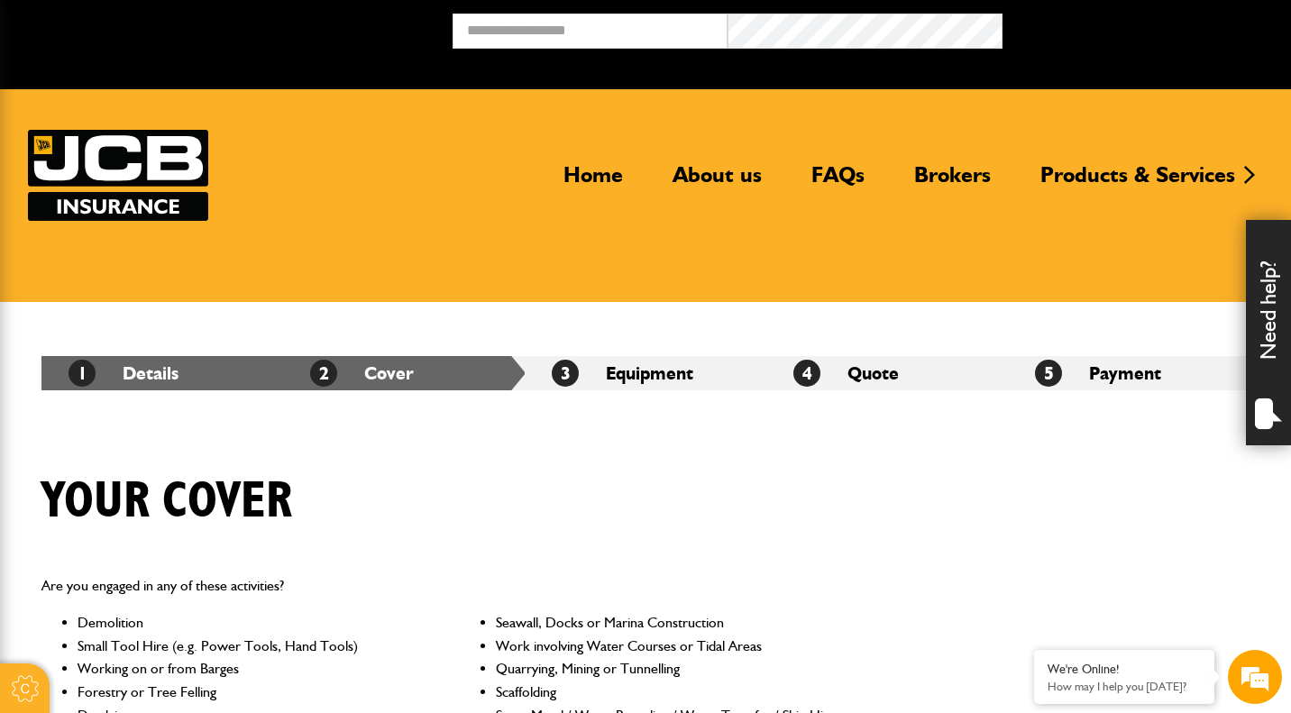
scroll to position [840, 0]
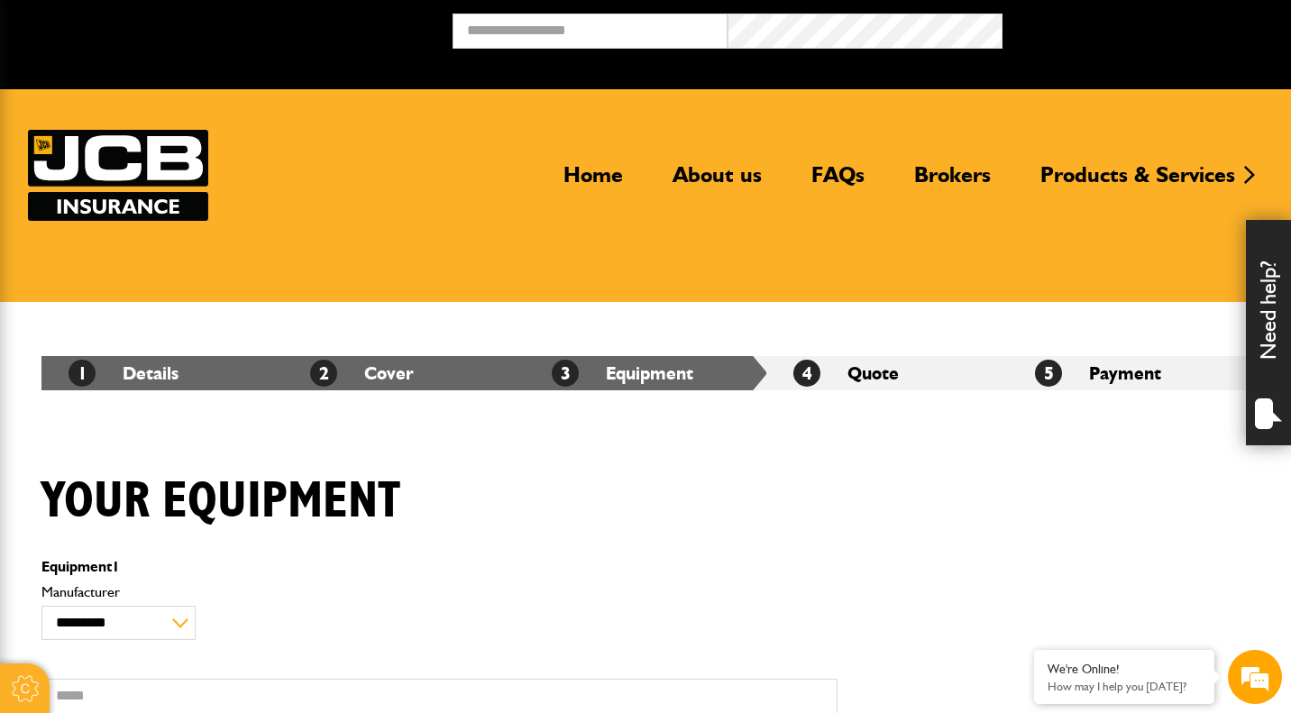
scroll to position [832, 0]
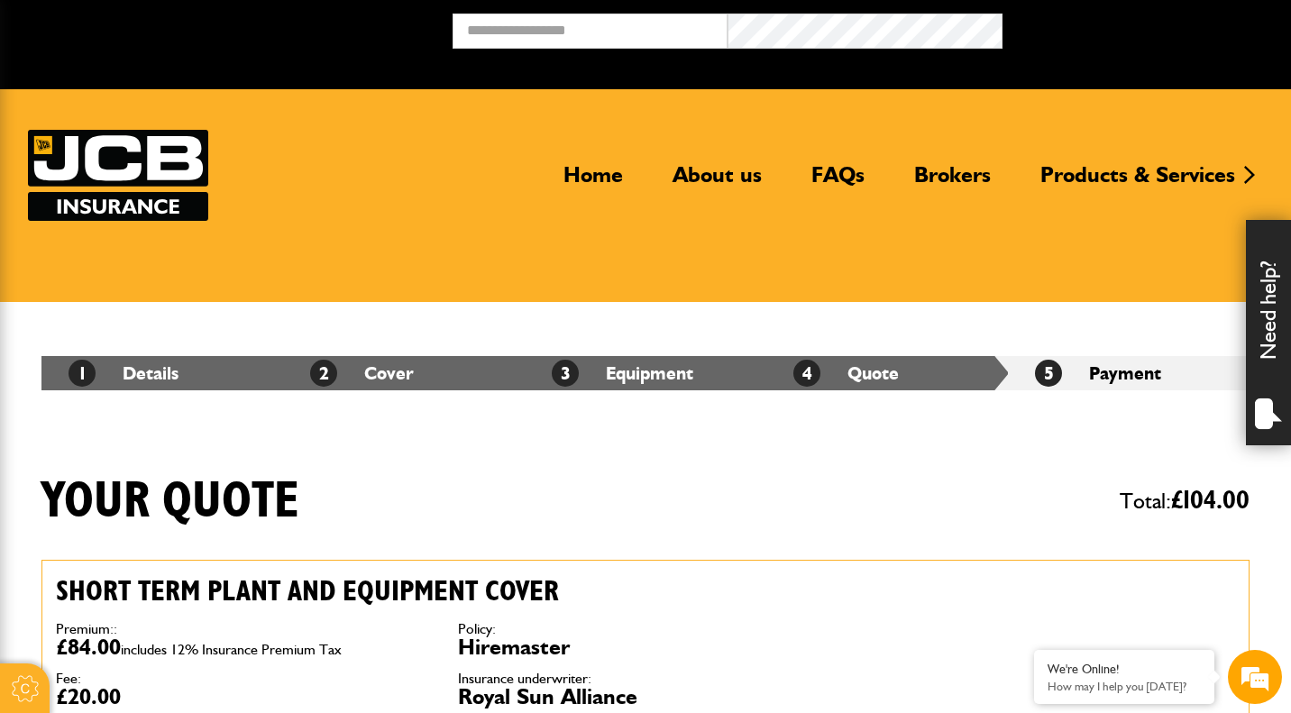
scroll to position [2087, 0]
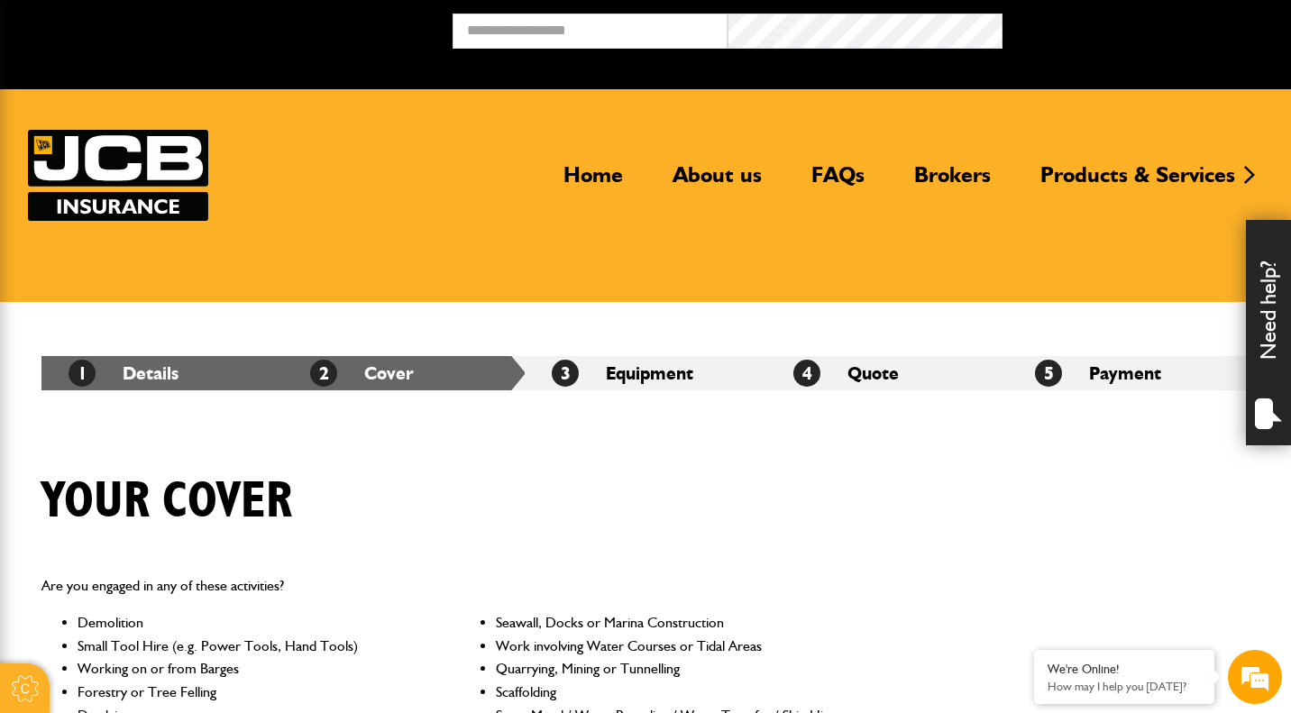
scroll to position [859, 0]
